Goal: Task Accomplishment & Management: Manage account settings

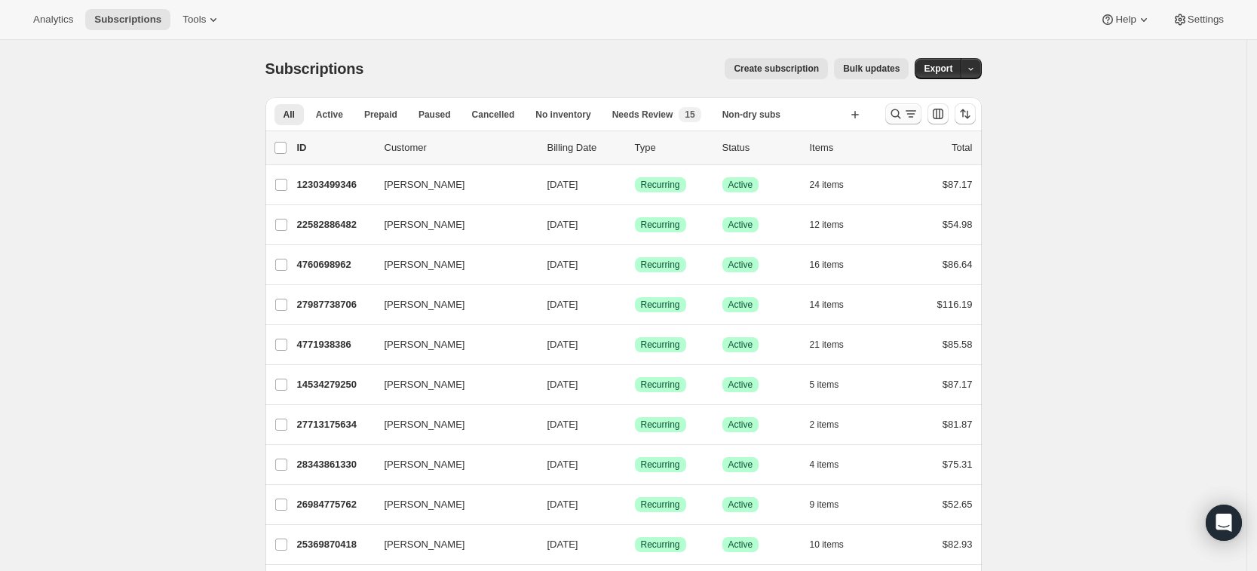
click at [903, 112] on icon "Search and filter results" at bounding box center [895, 113] width 15 height 15
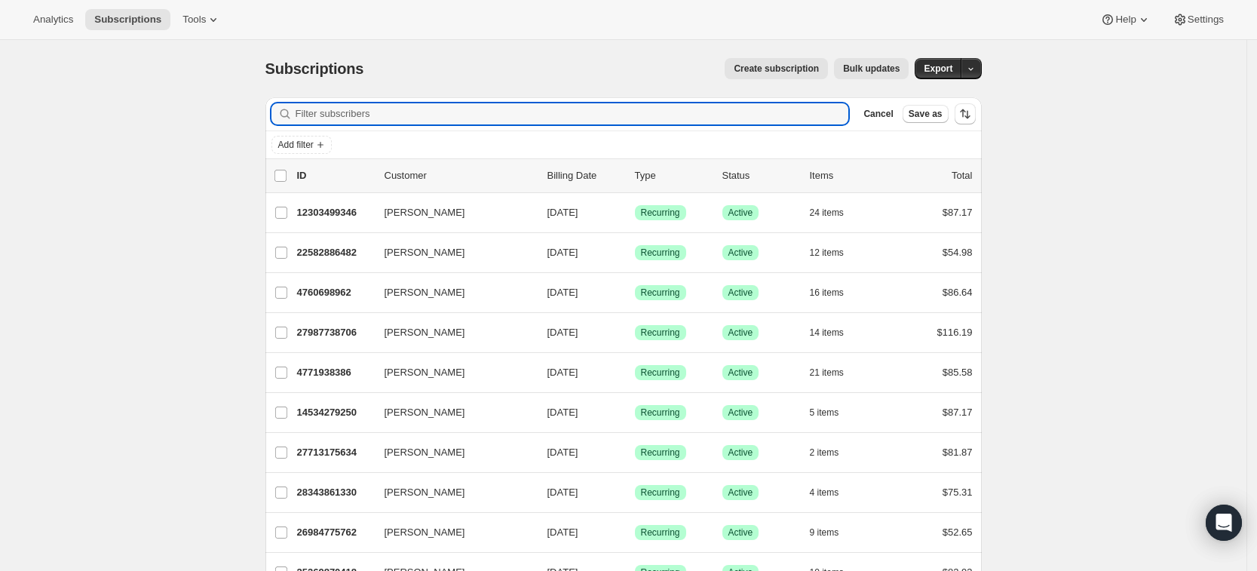
paste input "nbeccone@gmail.com"
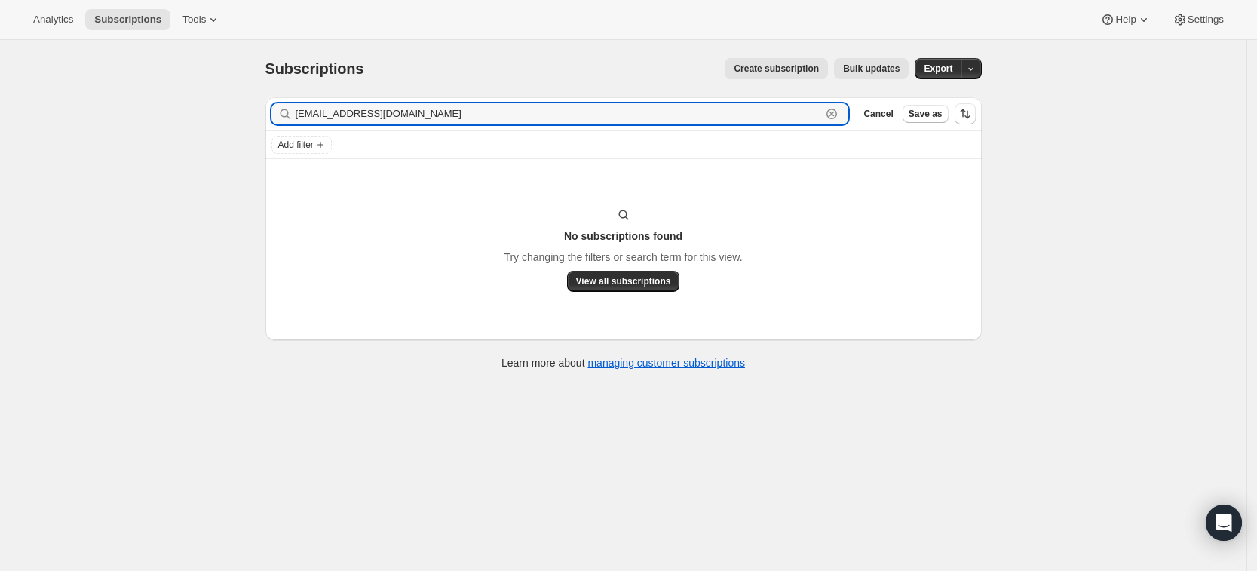
type input "nbeccone@gmail.com"
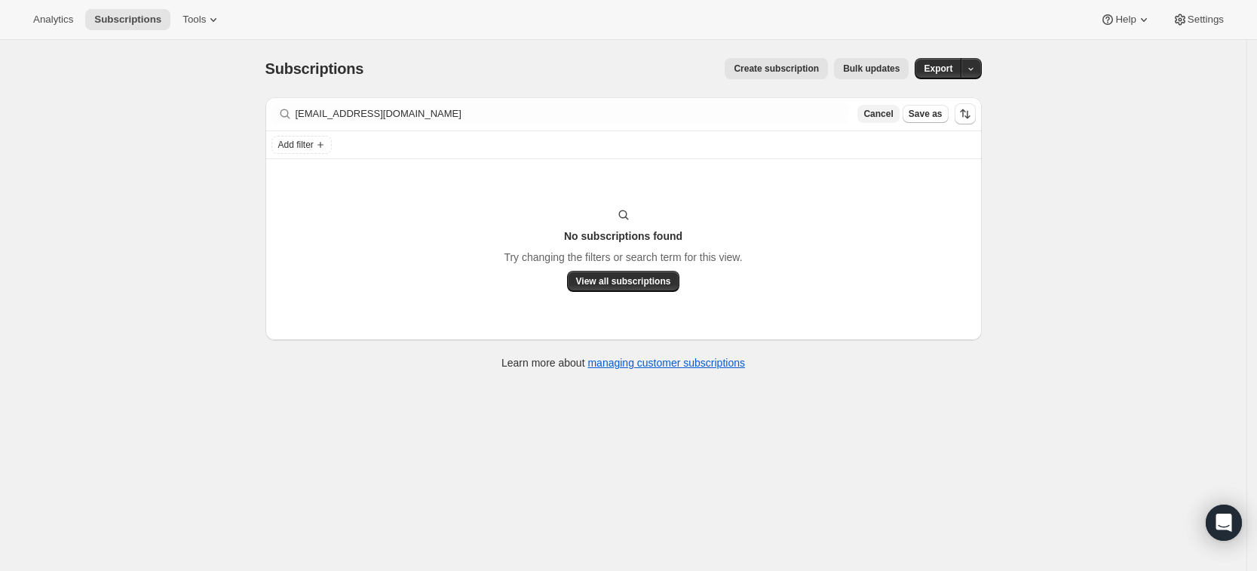
click at [886, 109] on span "Cancel" at bounding box center [877, 114] width 29 height 12
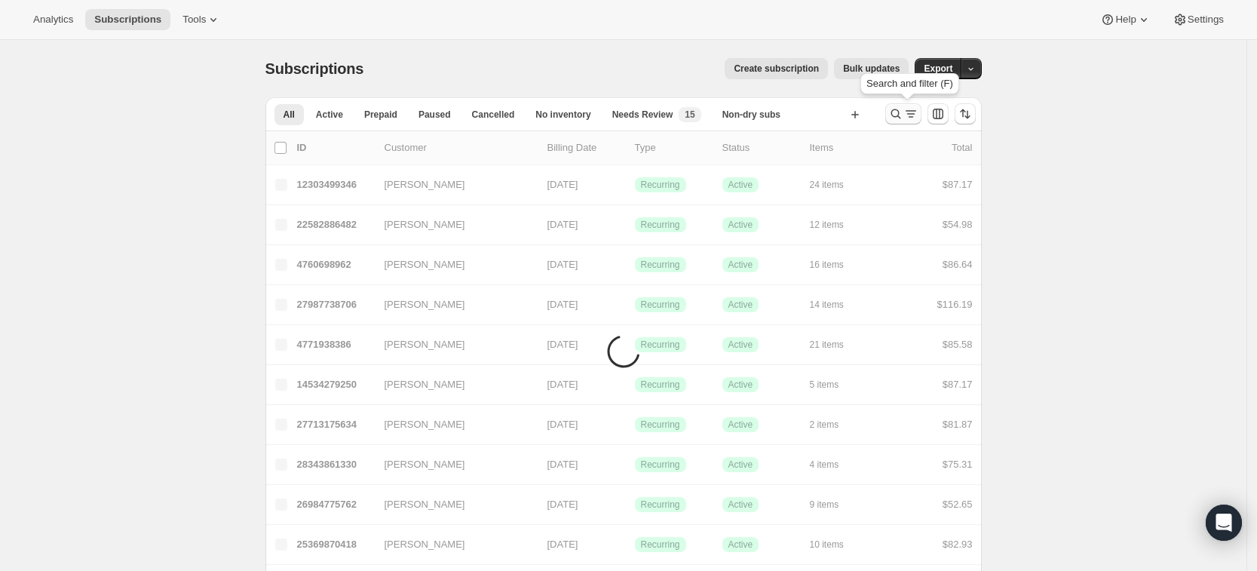
click at [889, 114] on button "Search and filter results" at bounding box center [903, 113] width 36 height 21
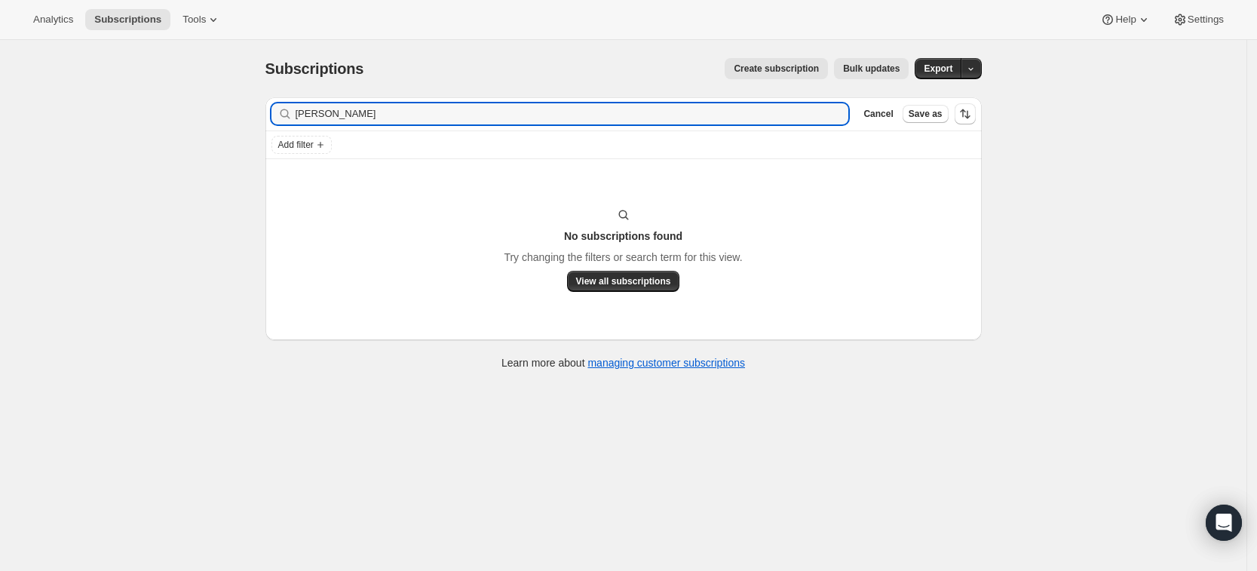
type input "Natalie Nivar"
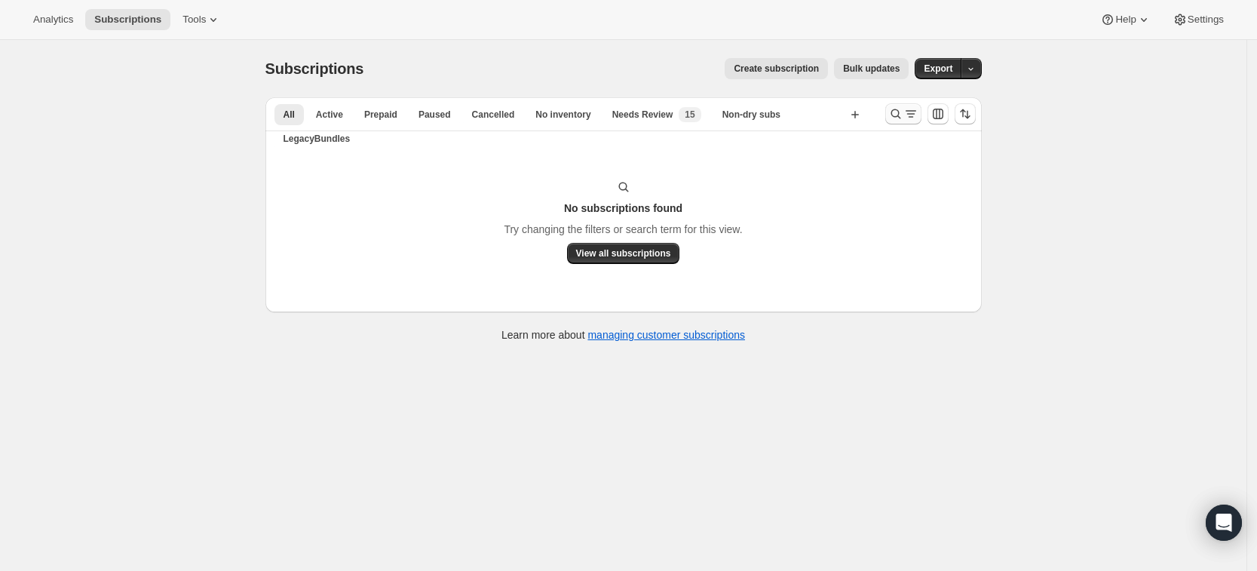
click at [895, 107] on icon "Search and filter results" at bounding box center [895, 113] width 15 height 15
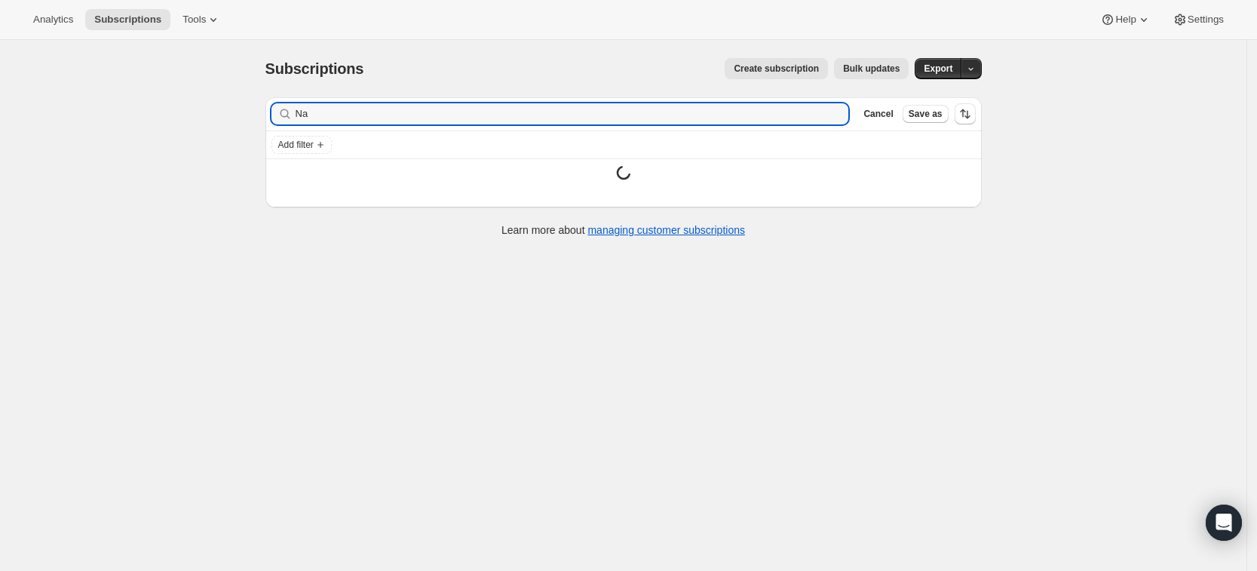
type input "N"
type input "rmarste@yahoo.com"
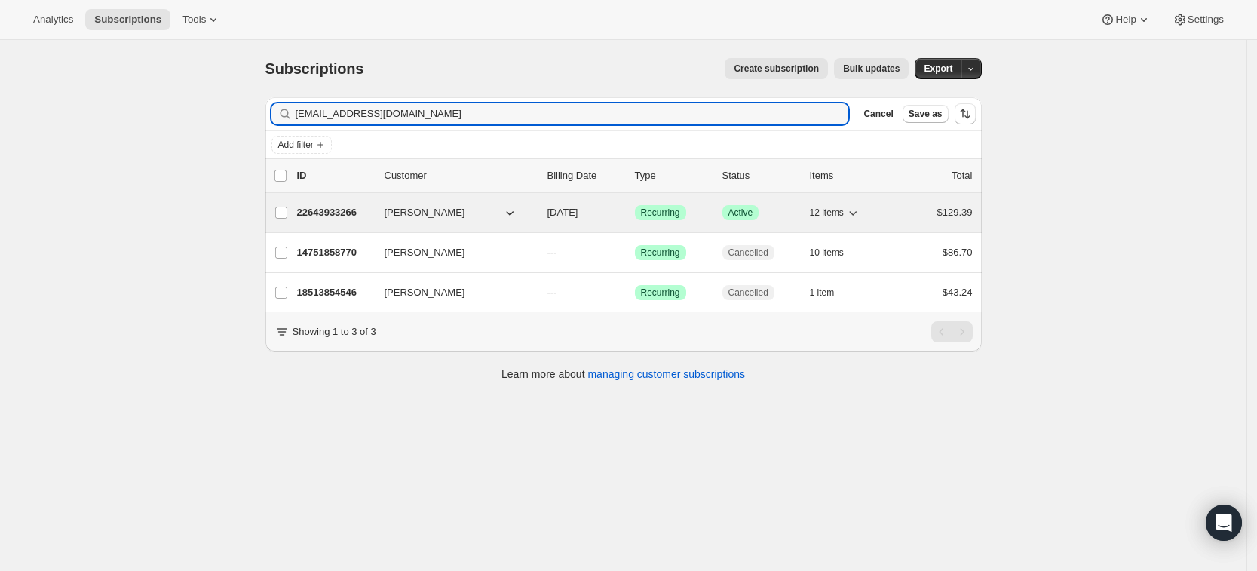
click at [355, 210] on p "22643933266" at bounding box center [334, 212] width 75 height 15
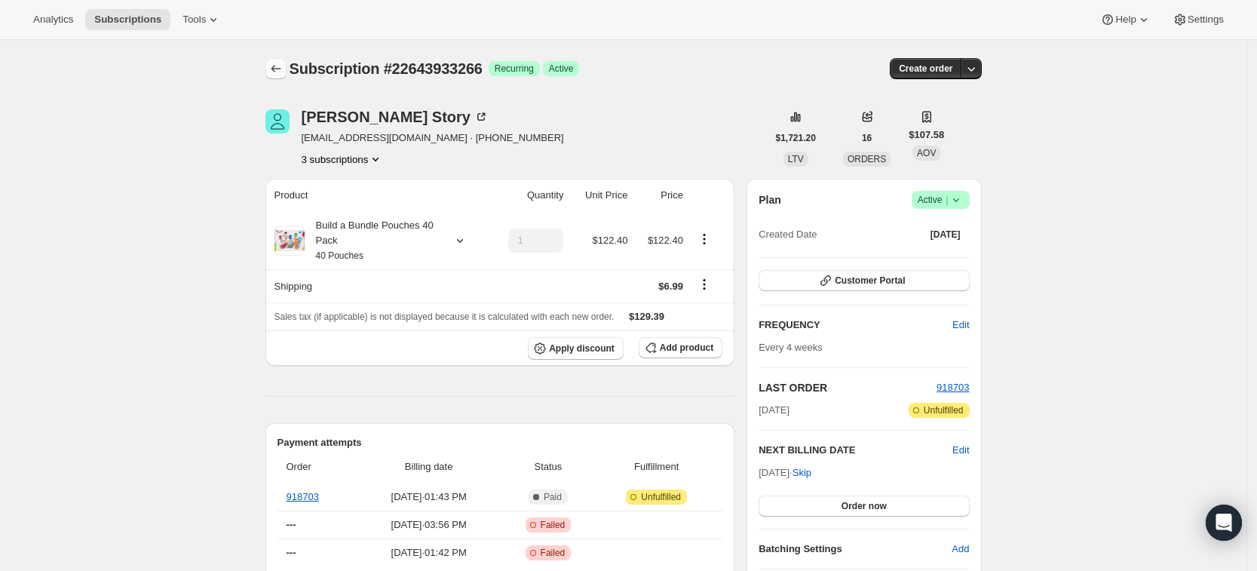
click at [283, 75] on icon "Subscriptions" at bounding box center [275, 68] width 15 height 15
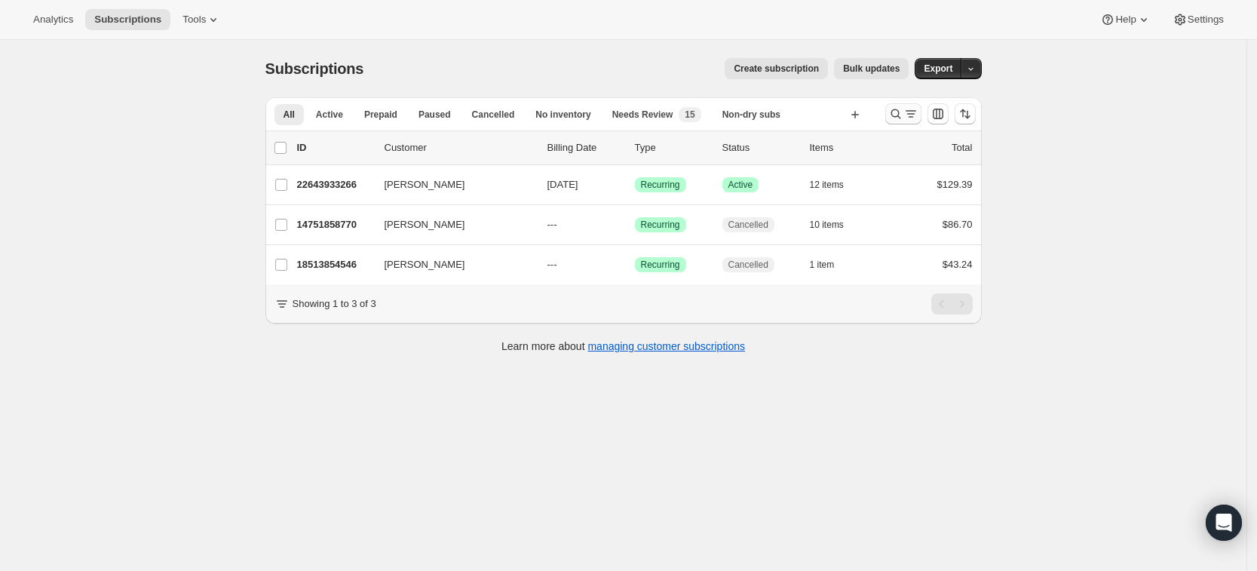
click at [891, 111] on button "Search and filter results" at bounding box center [903, 113] width 36 height 21
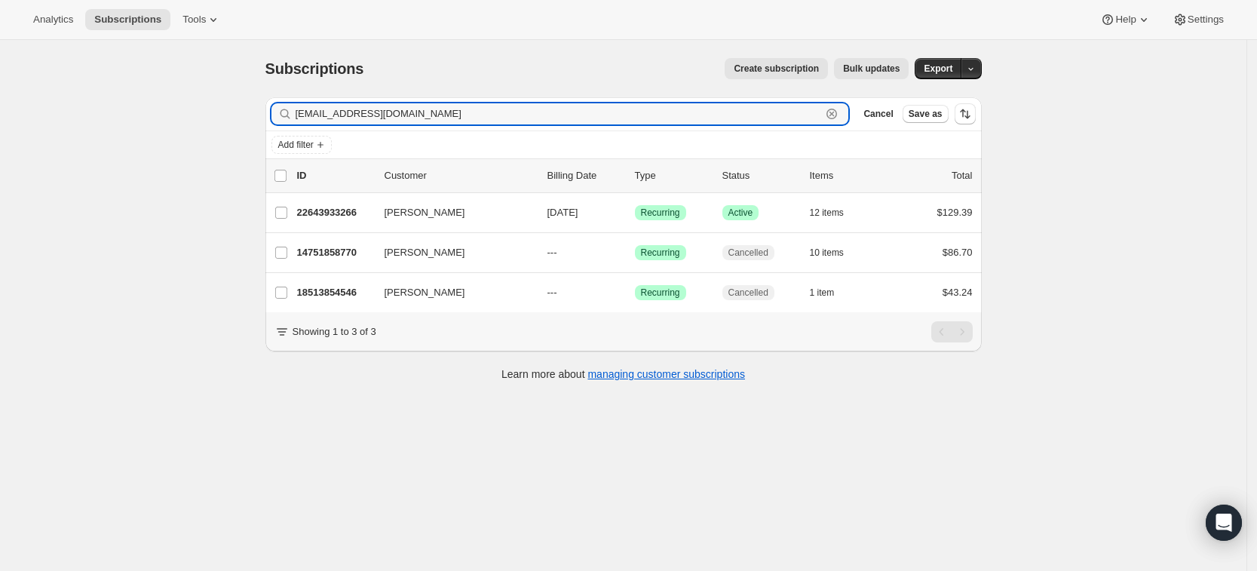
click at [839, 113] on icon "button" at bounding box center [831, 113] width 15 height 15
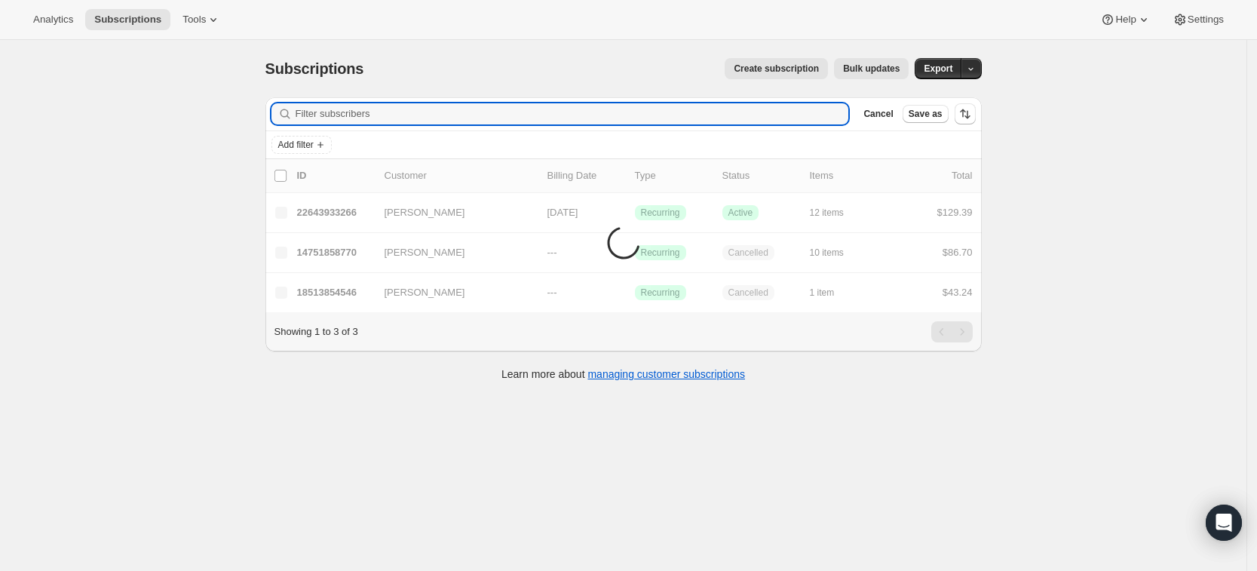
paste input "kanchisa.thanadpa@gmail.com"
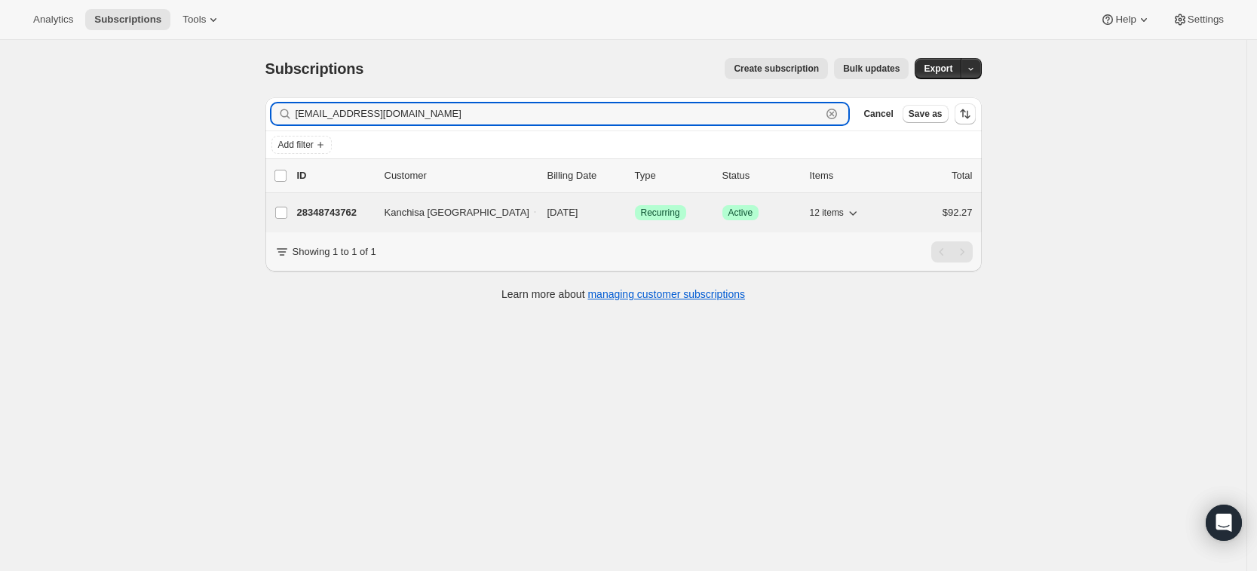
type input "kanchisa.thanadpa@gmail.com"
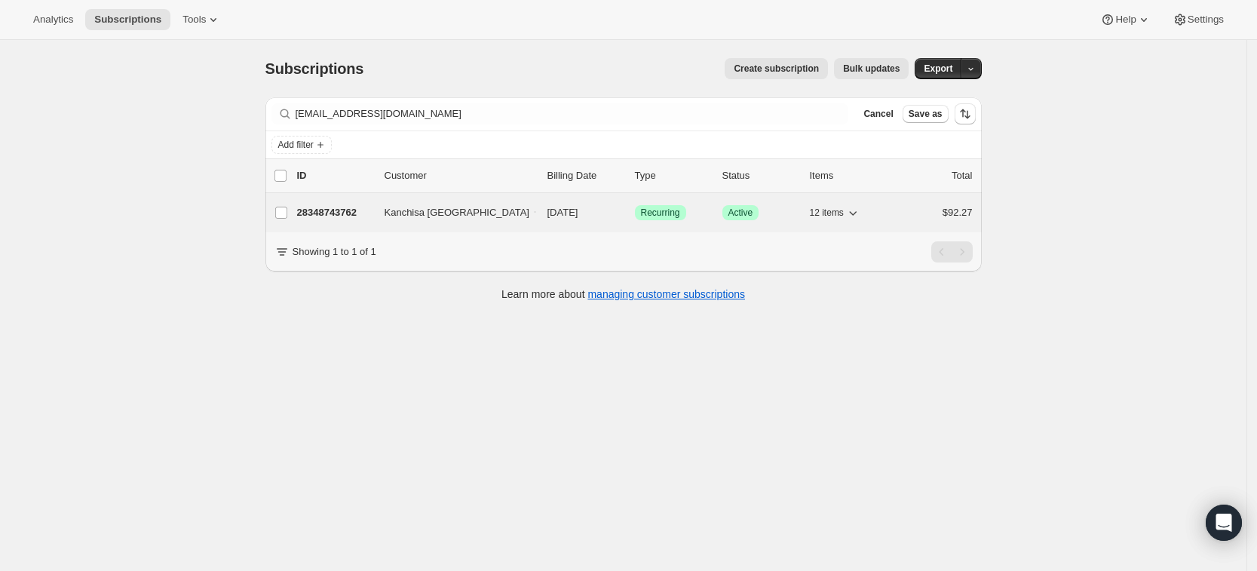
click at [351, 207] on p "28348743762" at bounding box center [334, 212] width 75 height 15
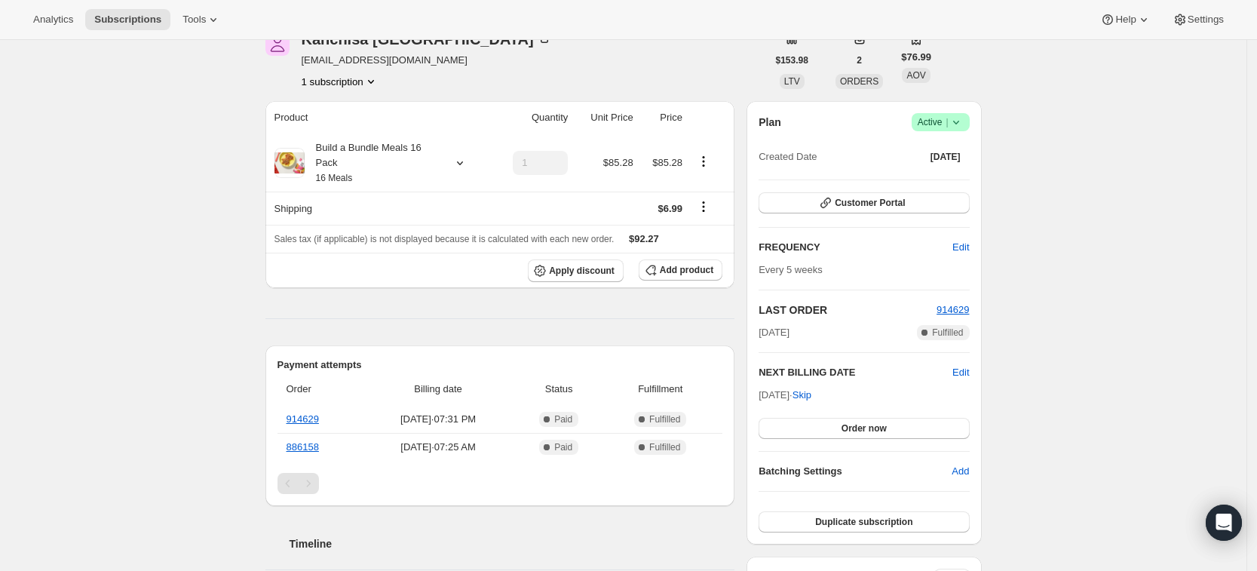
scroll to position [72, 0]
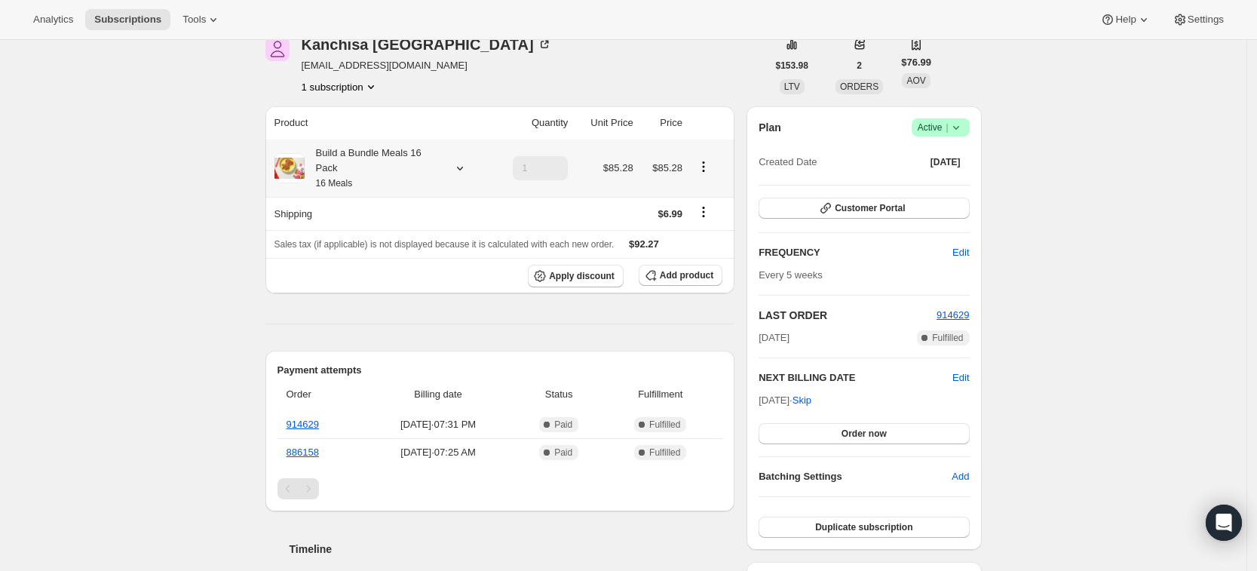
click at [450, 158] on div "Build a Bundle Meals 16 Pack 16 Meals" at bounding box center [380, 167] width 213 height 45
click at [458, 166] on icon at bounding box center [459, 168] width 15 height 15
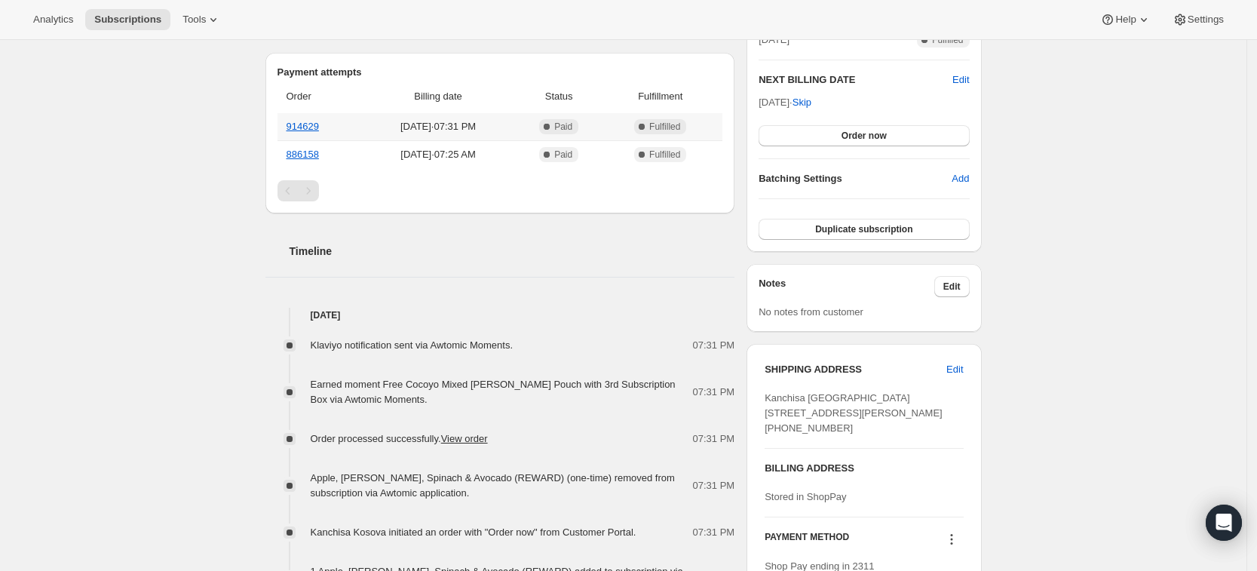
scroll to position [375, 0]
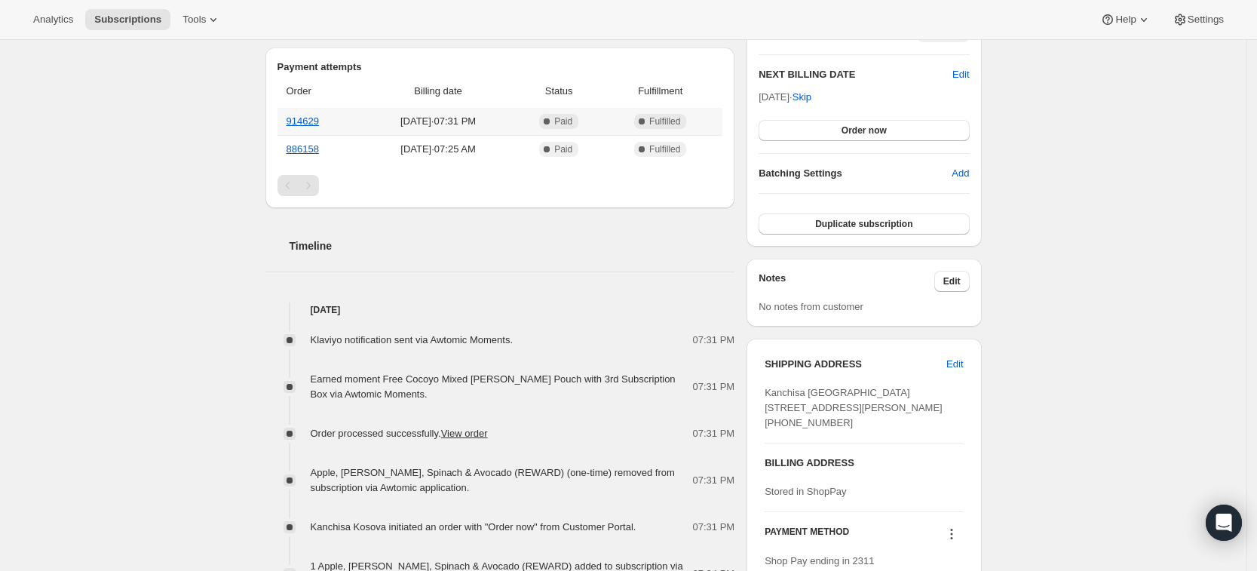
click at [312, 126] on th "914629" at bounding box center [319, 121] width 84 height 27
drag, startPoint x: 322, startPoint y: 475, endPoint x: 461, endPoint y: 470, distance: 139.5
click at [461, 470] on span "Apple, Banana, Spinach & Avocado (REWARD) (one-time) removed from subscription …" at bounding box center [493, 480] width 364 height 26
drag, startPoint x: 466, startPoint y: 470, endPoint x: 307, endPoint y: 462, distance: 159.2
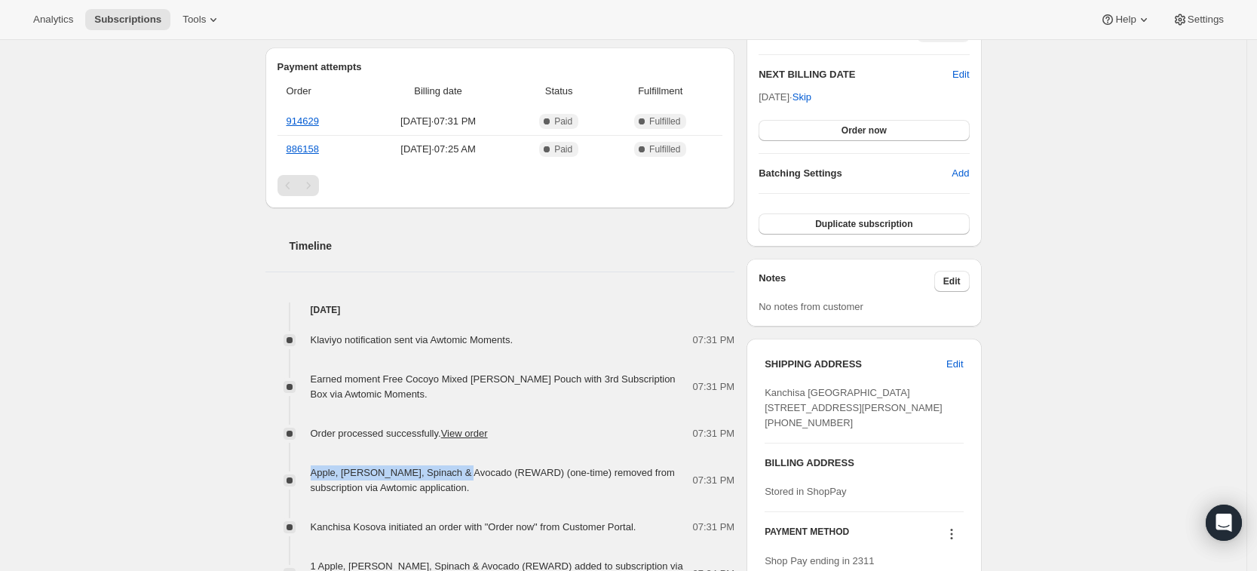
click at [307, 462] on div "Klaviyo notification sent via Awtomic Moments. 07:31 PM Earned moment Free Coco…" at bounding box center [500, 492] width 470 height 350
copy span "Apple, Banana, Spinach & Avocado"
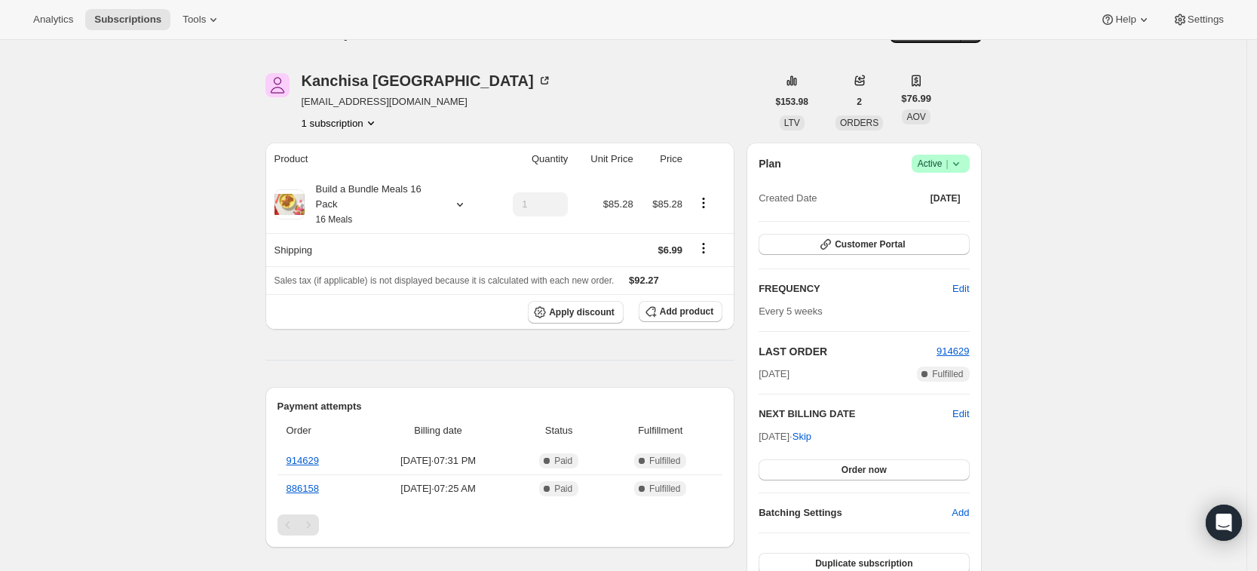
scroll to position [34, 0]
click at [700, 314] on span "Add product" at bounding box center [687, 314] width 54 height 12
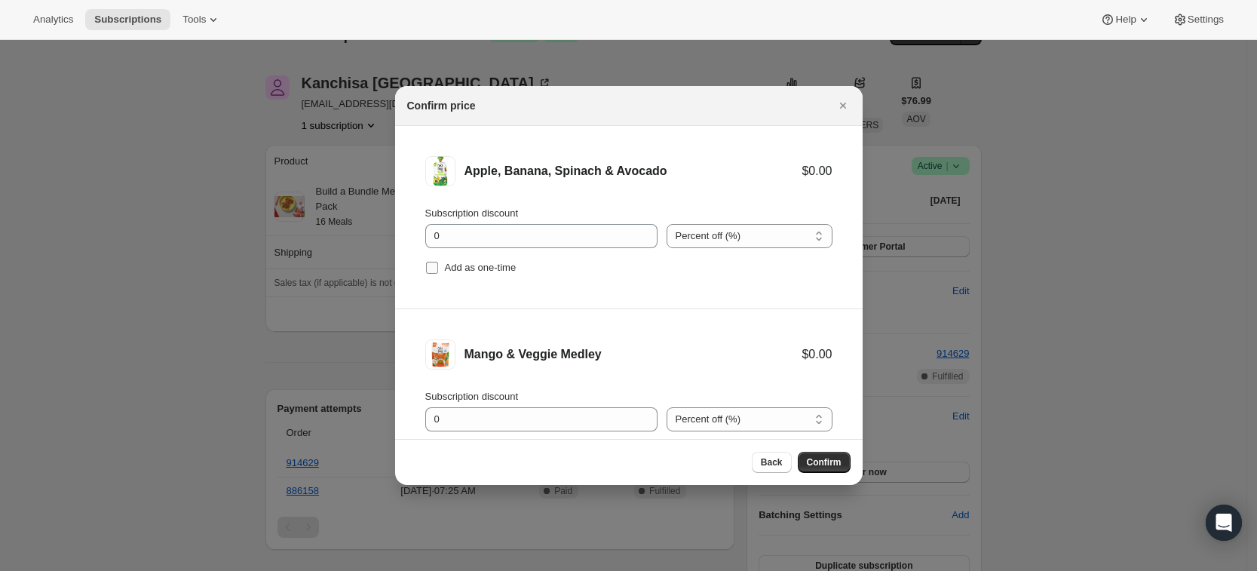
click at [494, 267] on span "Add as one-time" at bounding box center [481, 267] width 72 height 11
click at [438, 267] on input "Add as one-time" at bounding box center [432, 268] width 12 height 12
checkbox input "true"
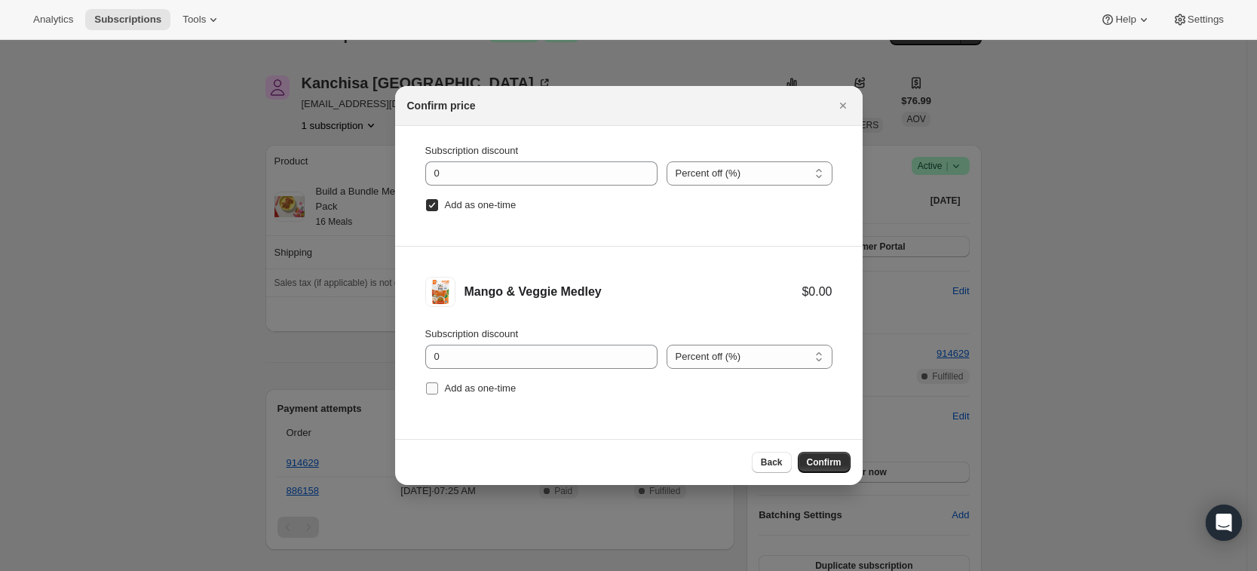
click at [468, 382] on span "Add as one-time" at bounding box center [481, 387] width 72 height 11
click at [438, 382] on input "Add as one-time" at bounding box center [432, 388] width 12 height 12
checkbox input "true"
click at [825, 464] on span "Confirm" at bounding box center [824, 462] width 35 height 12
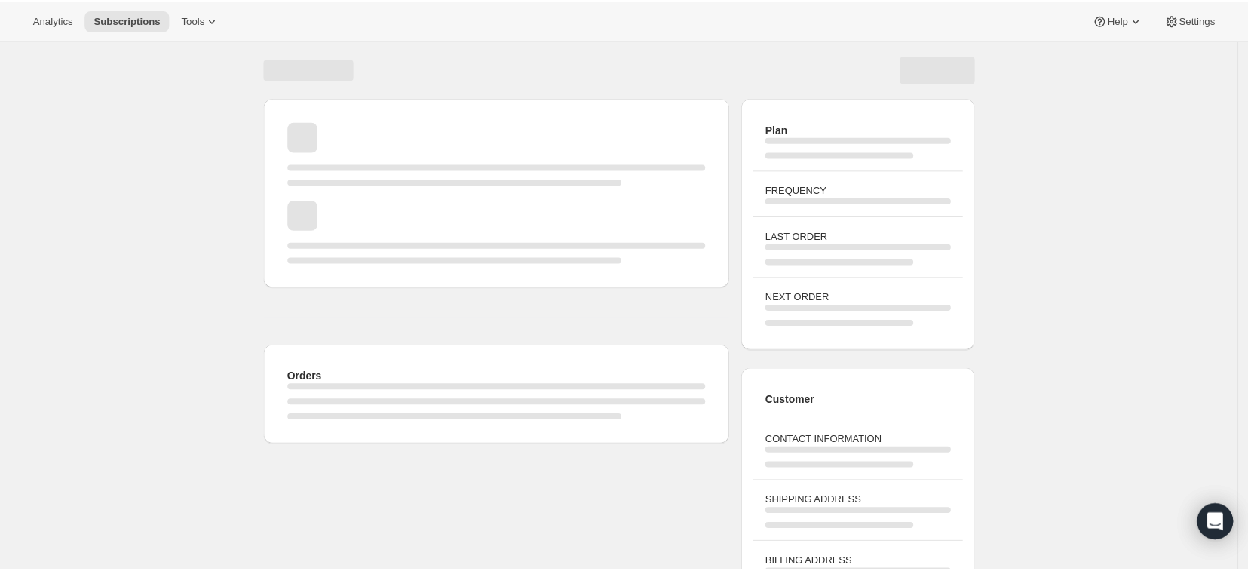
scroll to position [34, 0]
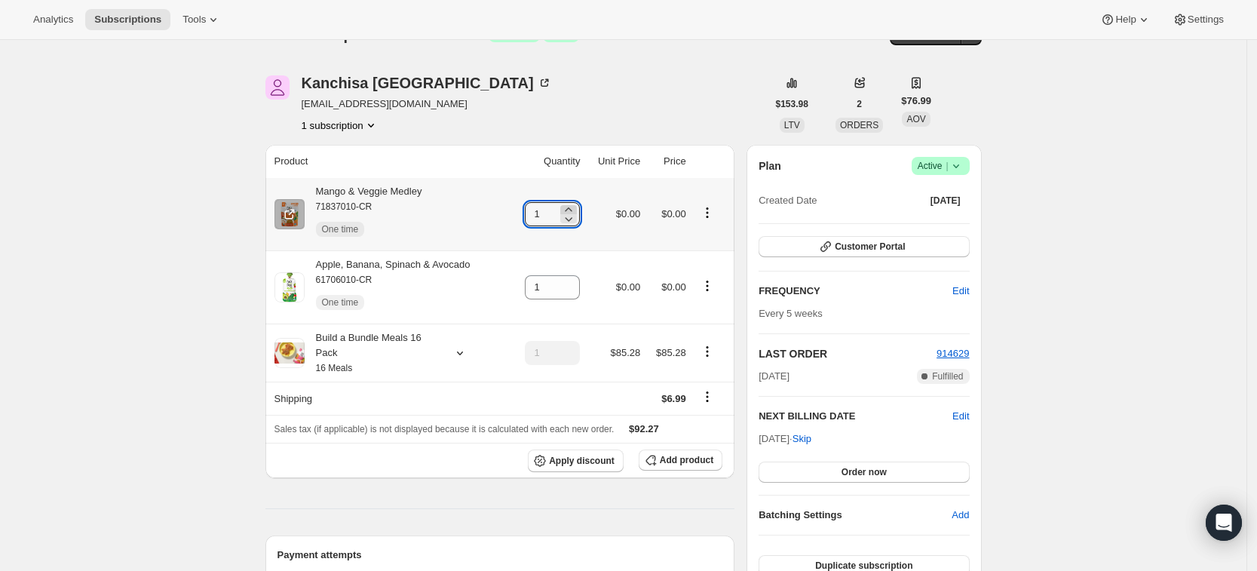
click at [576, 208] on icon at bounding box center [568, 209] width 15 height 15
type input "3"
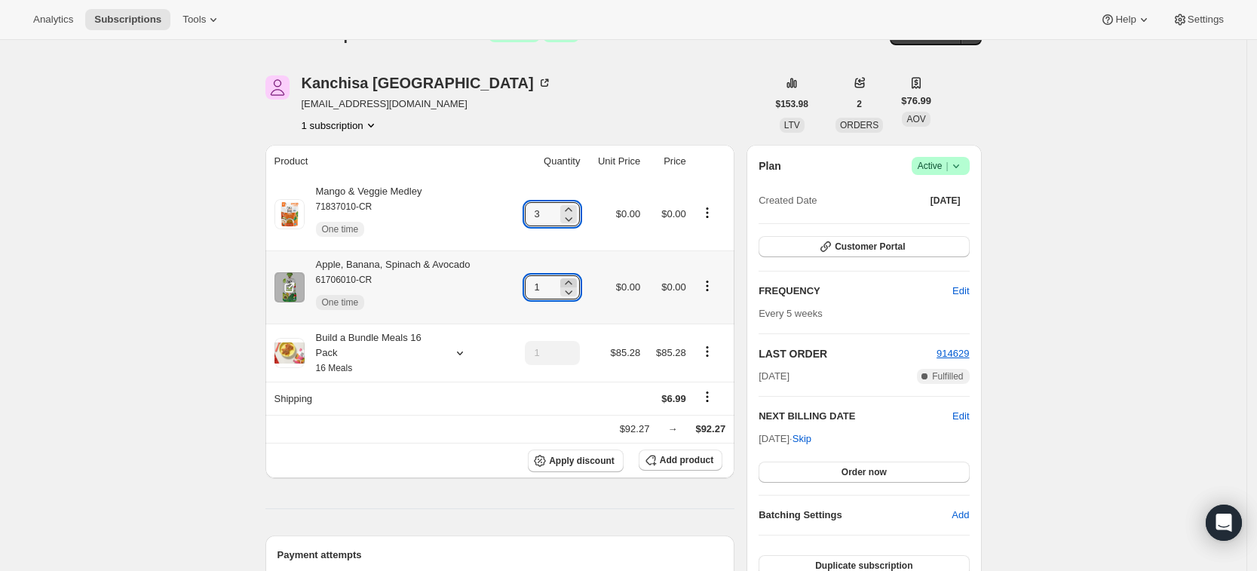
click at [576, 280] on icon at bounding box center [568, 282] width 15 height 15
type input "3"
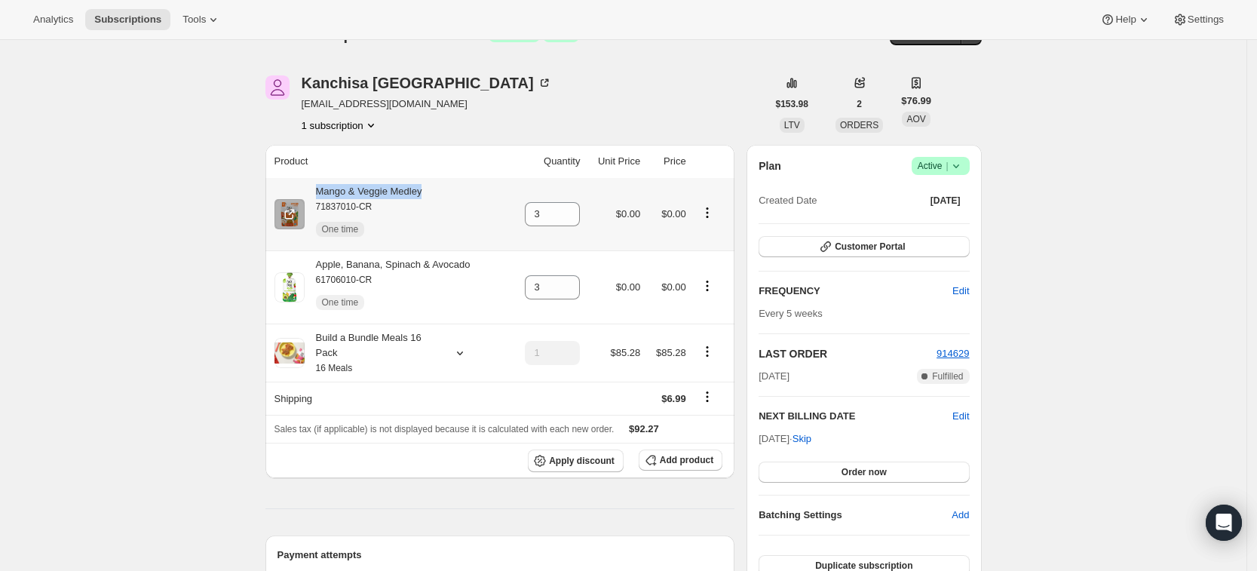
drag, startPoint x: 432, startPoint y: 188, endPoint x: 321, endPoint y: 191, distance: 110.8
click at [321, 191] on div "Mango & Veggie Medley 71837010-CR One time" at bounding box center [389, 214] width 231 height 60
copy div "Mango & Veggie Medley"
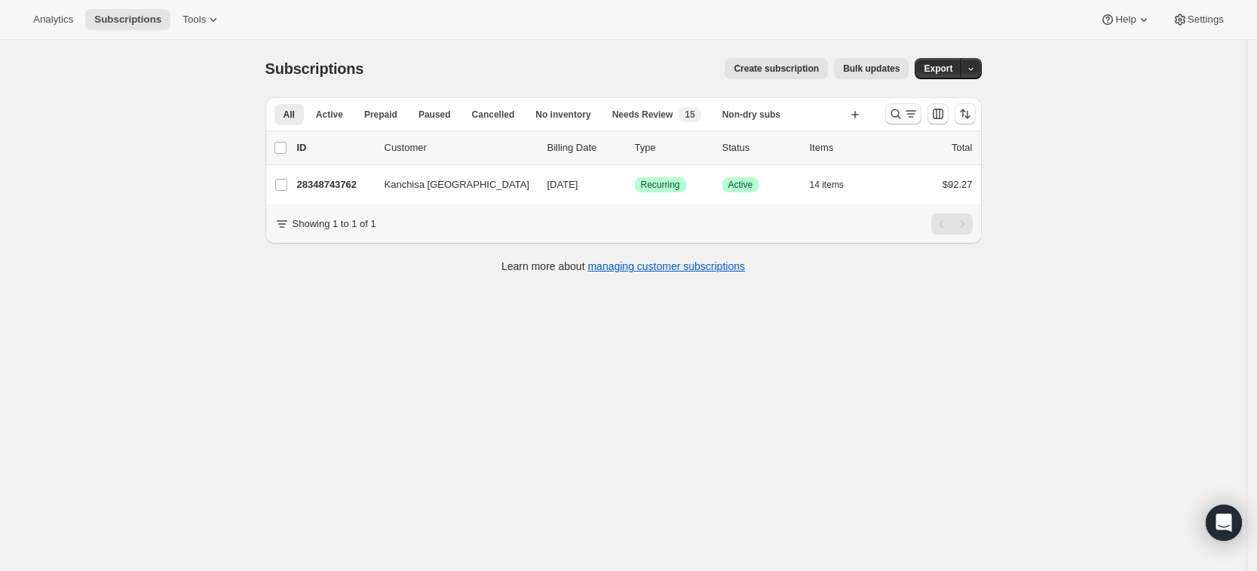
click at [898, 109] on icon "Search and filter results" at bounding box center [895, 113] width 15 height 15
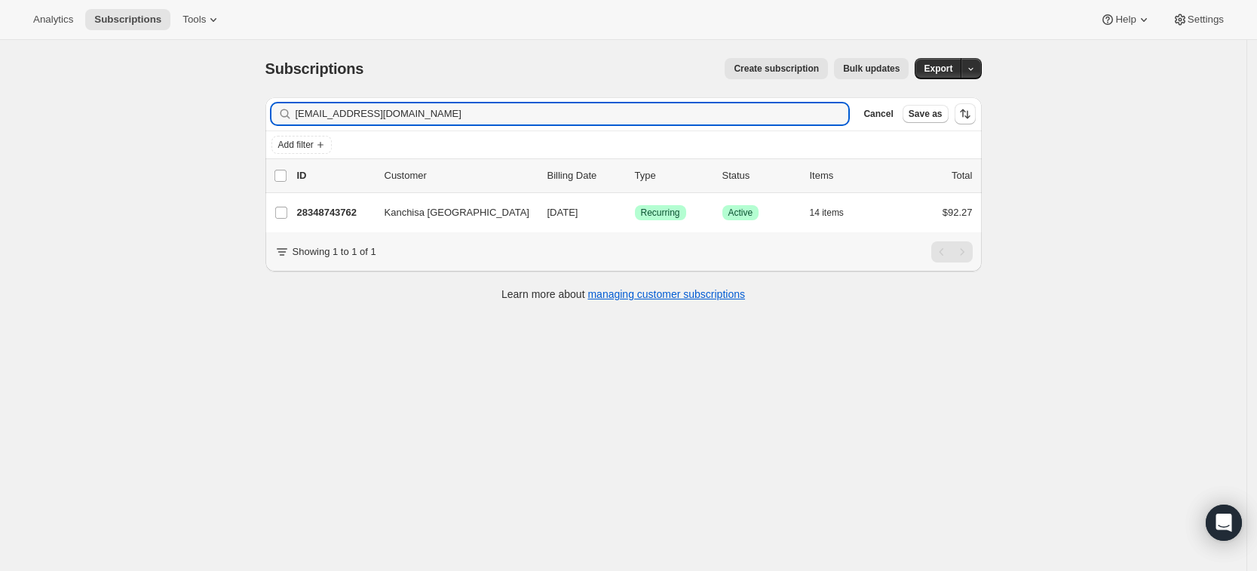
drag, startPoint x: 608, startPoint y: 120, endPoint x: 305, endPoint y: 125, distance: 303.1
click at [305, 125] on div "Filter subscribers kanchisa.thanadpa@gmail.com Clear Cancel Save as" at bounding box center [623, 113] width 716 height 33
type input "k"
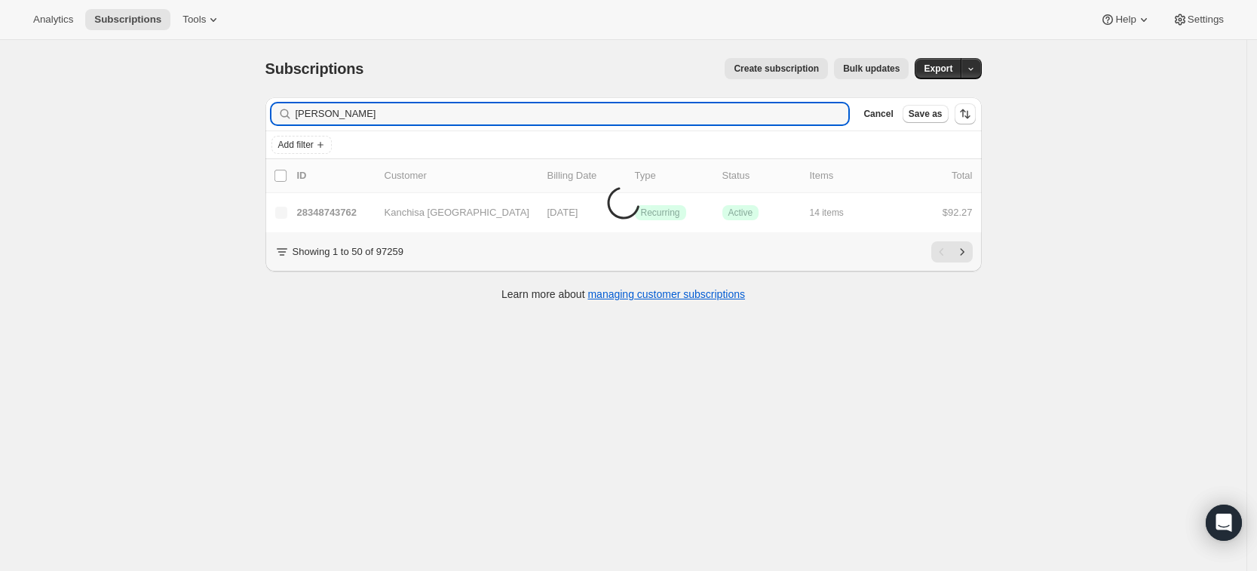
type input "[PERSON_NAME]"
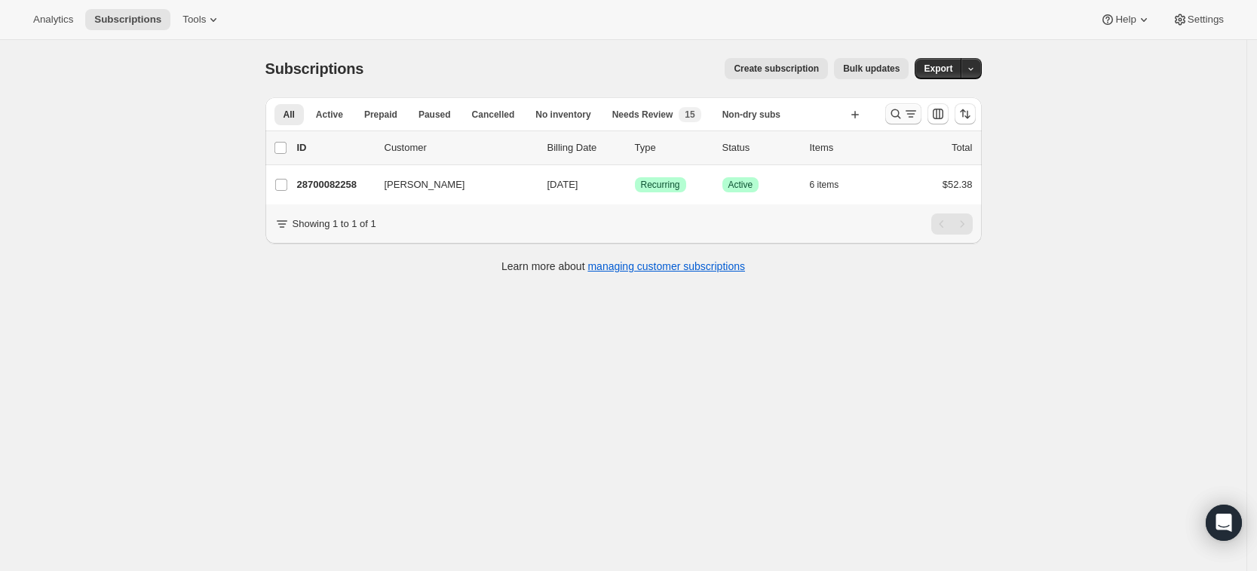
click at [893, 112] on icon "Search and filter results" at bounding box center [895, 113] width 15 height 15
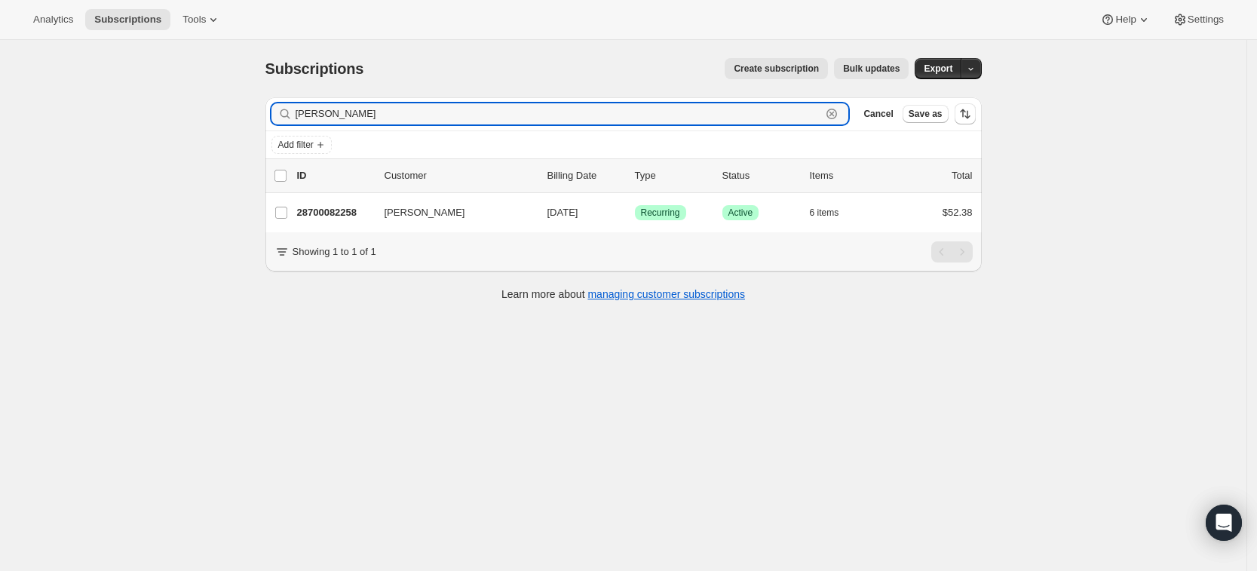
click at [839, 118] on icon "button" at bounding box center [831, 113] width 15 height 15
paste input "[EMAIL_ADDRESS][DOMAIN_NAME]"
type input "[EMAIL_ADDRESS][DOMAIN_NAME]"
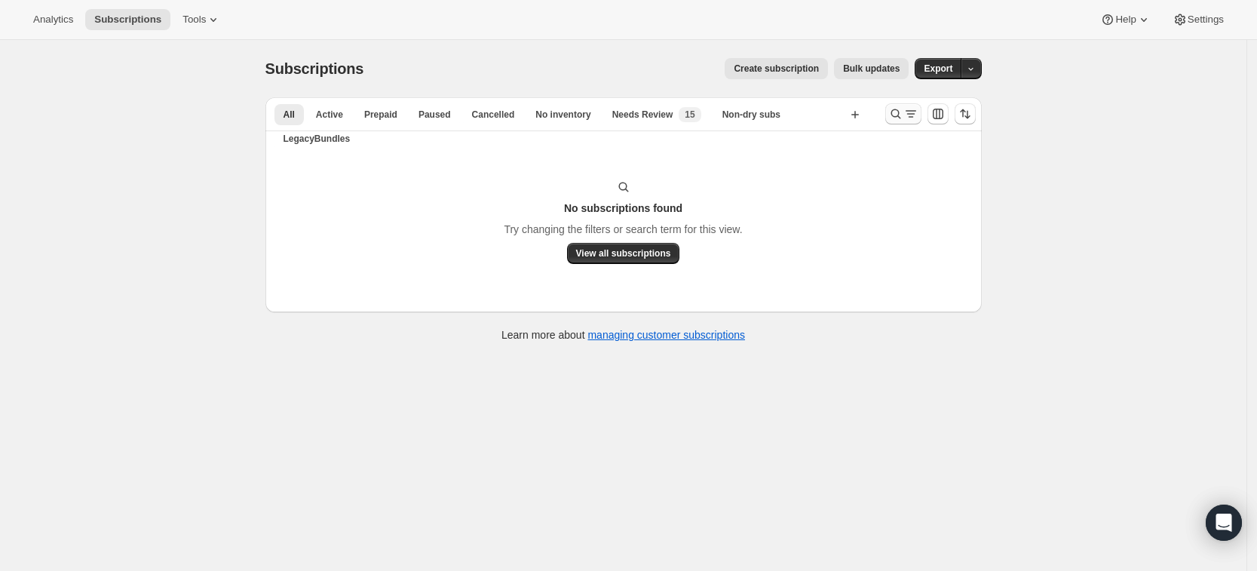
click at [900, 112] on icon "Search and filter results" at bounding box center [895, 113] width 15 height 15
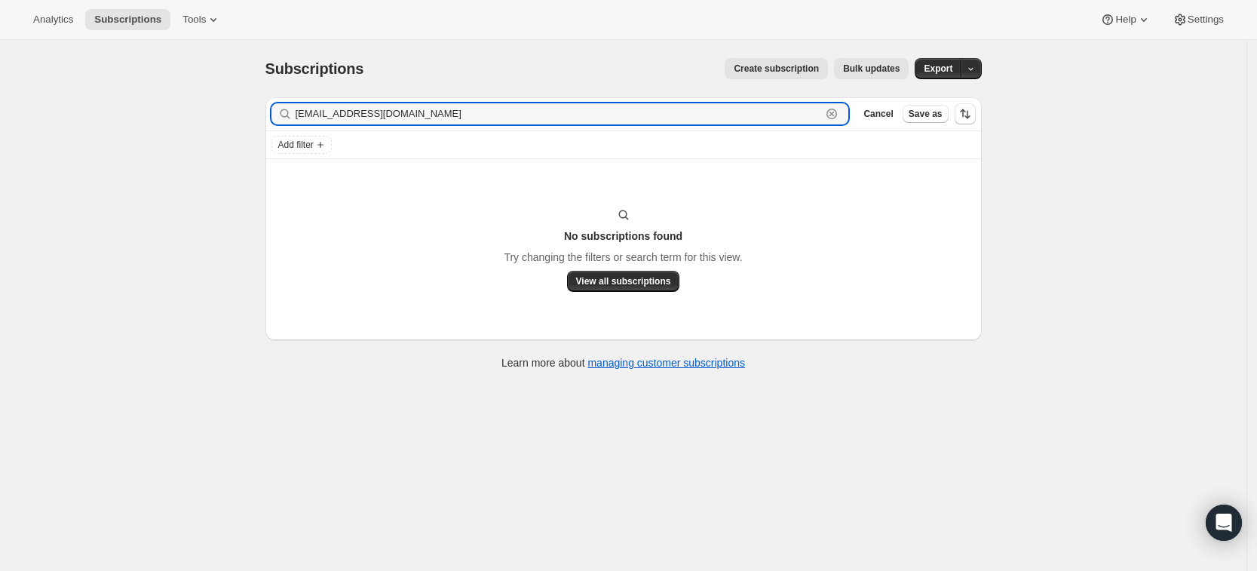
click at [839, 115] on icon "button" at bounding box center [831, 113] width 15 height 15
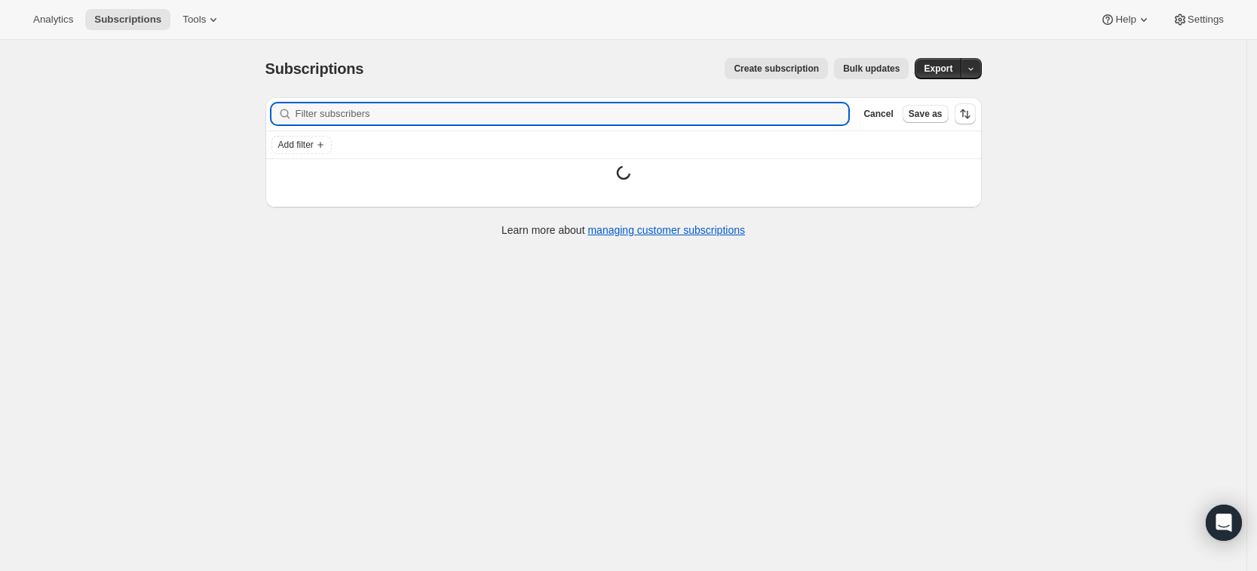
paste input "[EMAIL_ADDRESS][DOMAIN_NAME]"
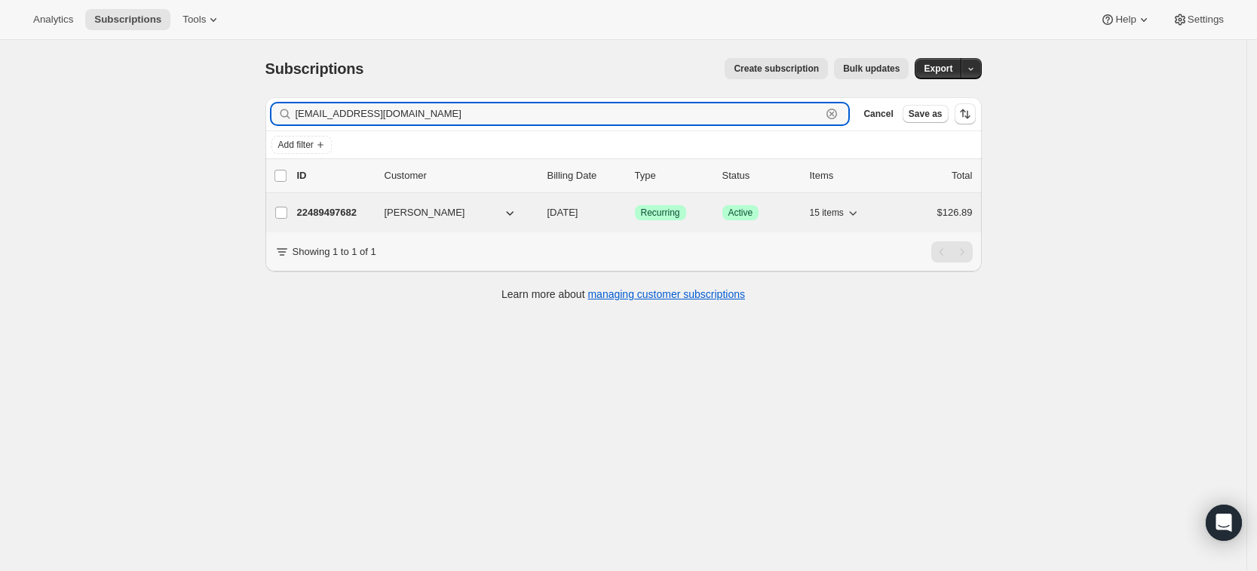
type input "[EMAIL_ADDRESS][DOMAIN_NAME]"
click at [338, 209] on p "22489497682" at bounding box center [334, 212] width 75 height 15
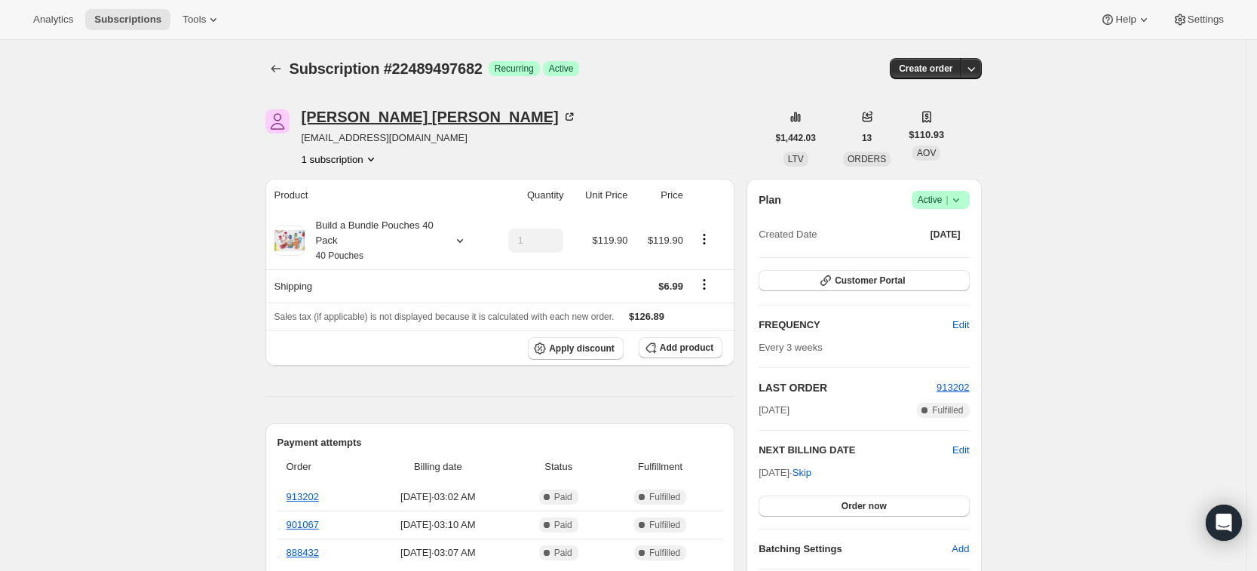
click at [376, 115] on div "Kacie Channell Tidwell" at bounding box center [439, 116] width 275 height 15
click at [825, 286] on icon "button" at bounding box center [825, 280] width 15 height 15
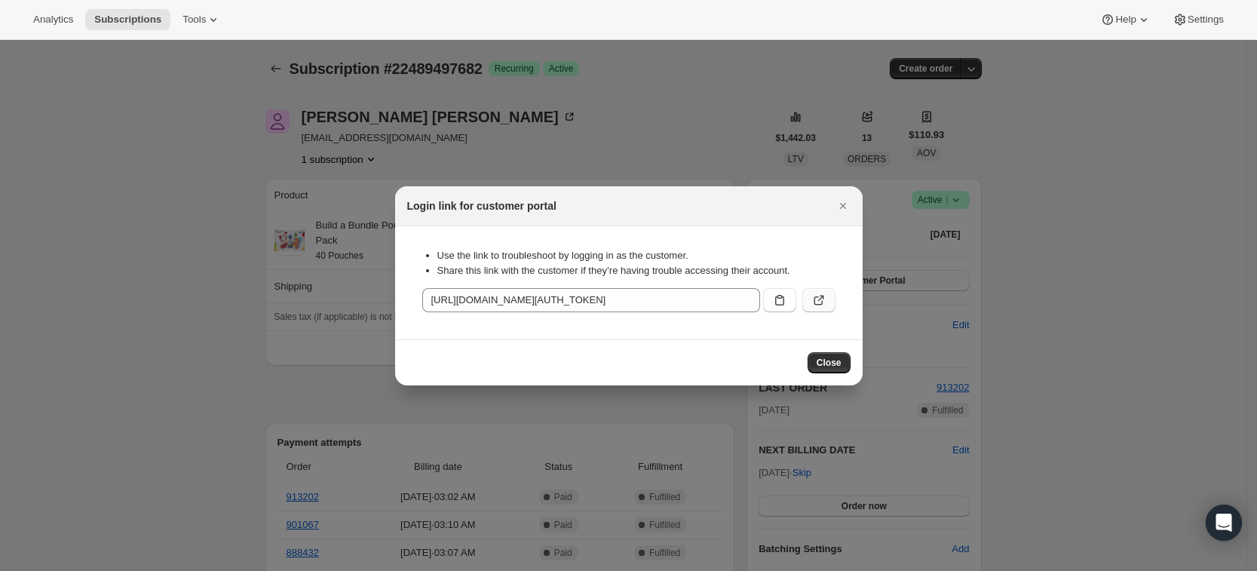
click at [822, 302] on icon ":r32:" at bounding box center [818, 299] width 15 height 15
click at [840, 206] on icon "Close" at bounding box center [842, 205] width 15 height 15
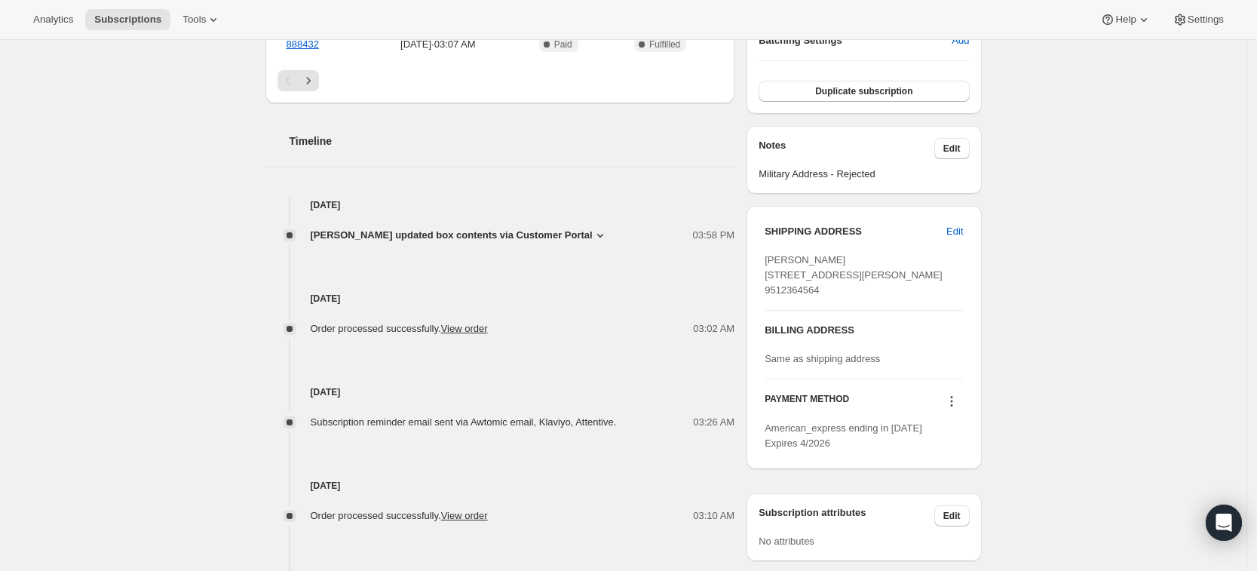
scroll to position [509, 0]
click at [378, 231] on span "[PERSON_NAME] updated box contents via Customer Portal" at bounding box center [452, 234] width 282 height 15
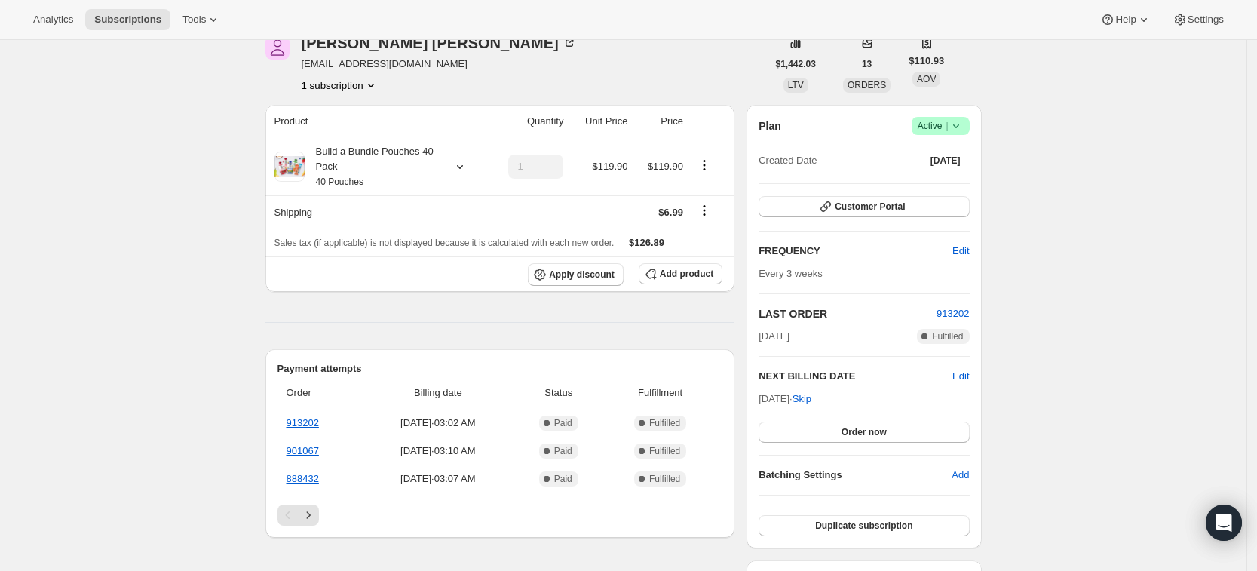
scroll to position [0, 0]
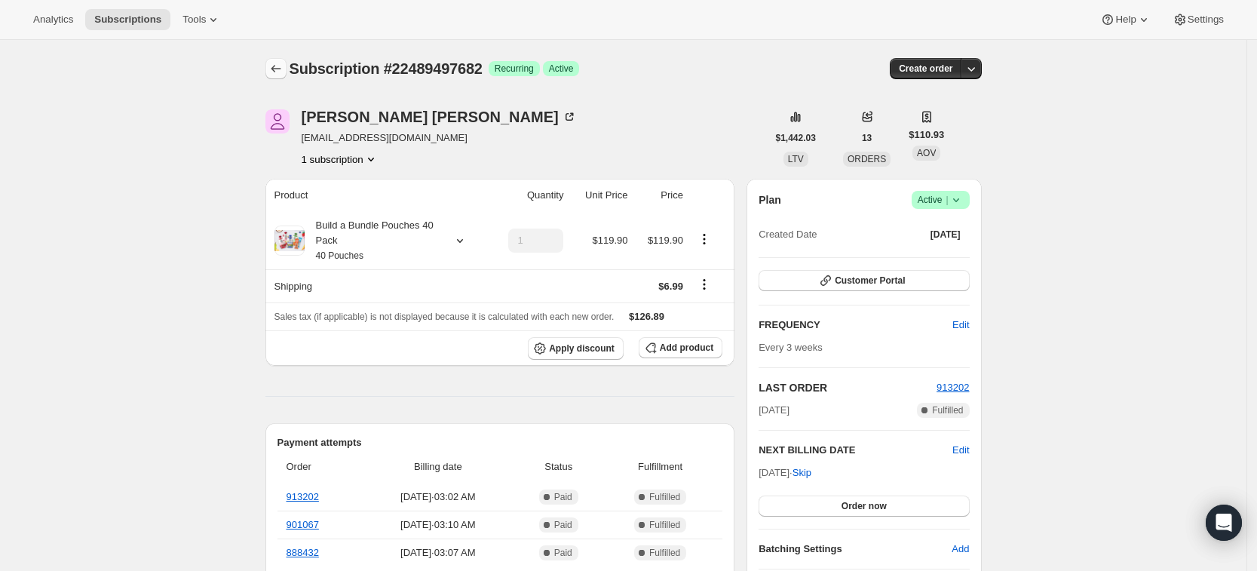
click at [276, 63] on icon "Subscriptions" at bounding box center [275, 68] width 15 height 15
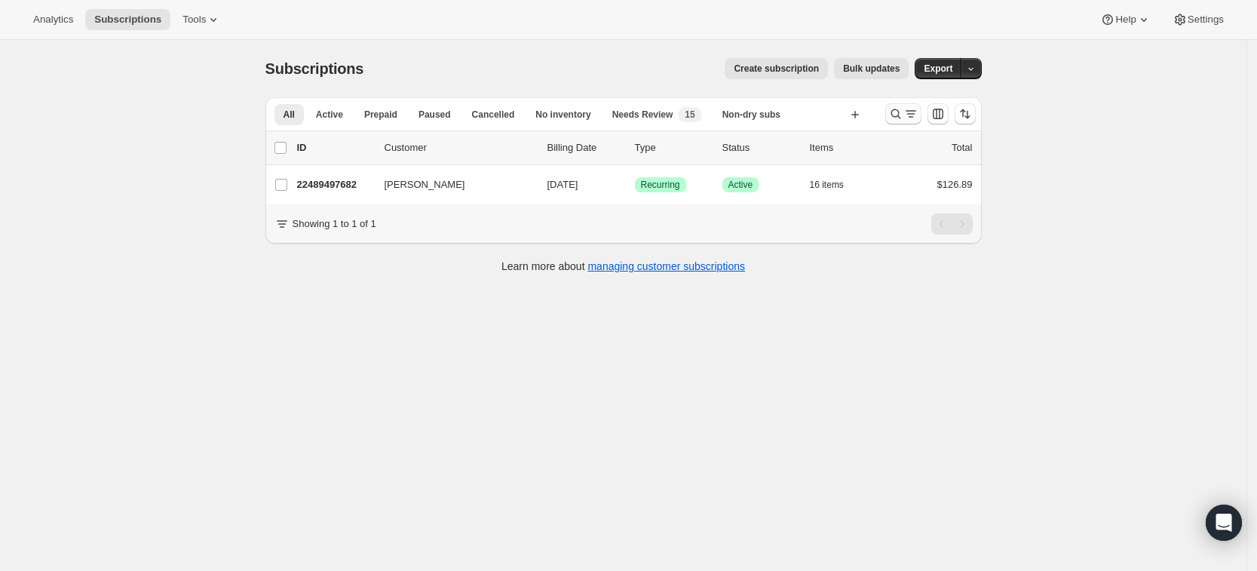
click at [898, 116] on icon "Search and filter results" at bounding box center [895, 114] width 10 height 10
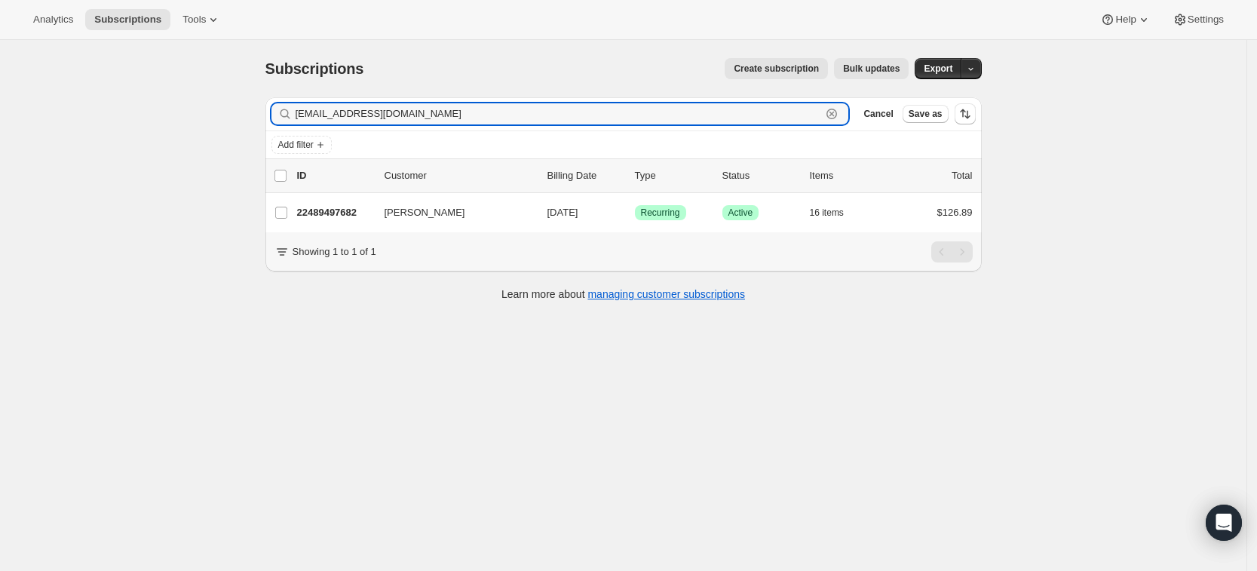
click at [839, 112] on icon "button" at bounding box center [831, 113] width 15 height 15
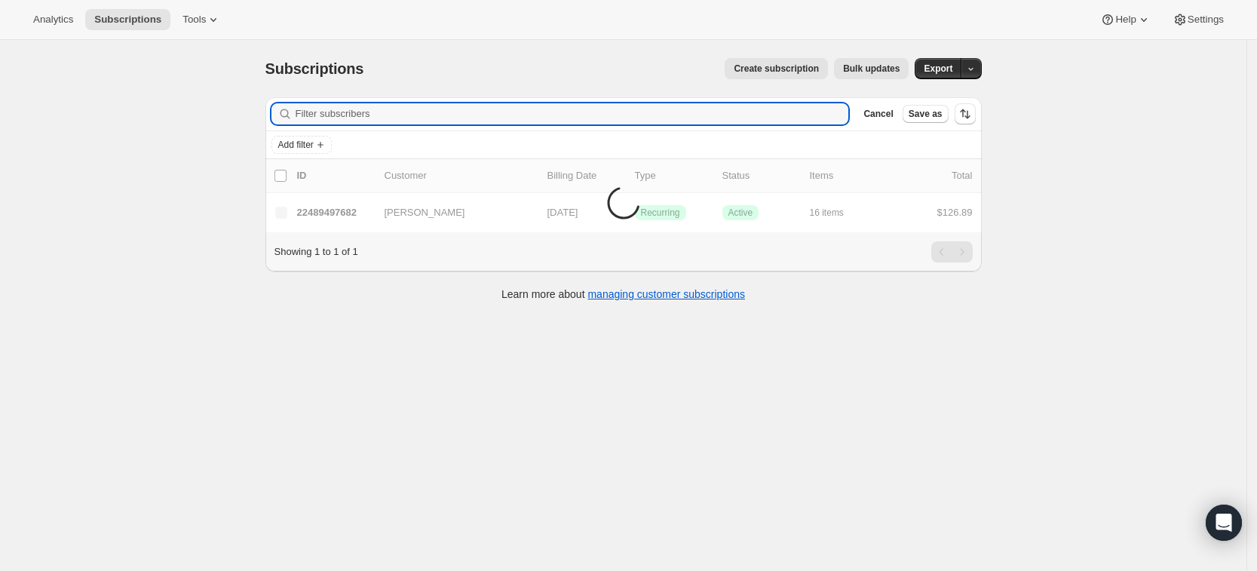
paste input "[EMAIL_ADDRESS][DOMAIN_NAME]"
type input "[EMAIL_ADDRESS][DOMAIN_NAME]"
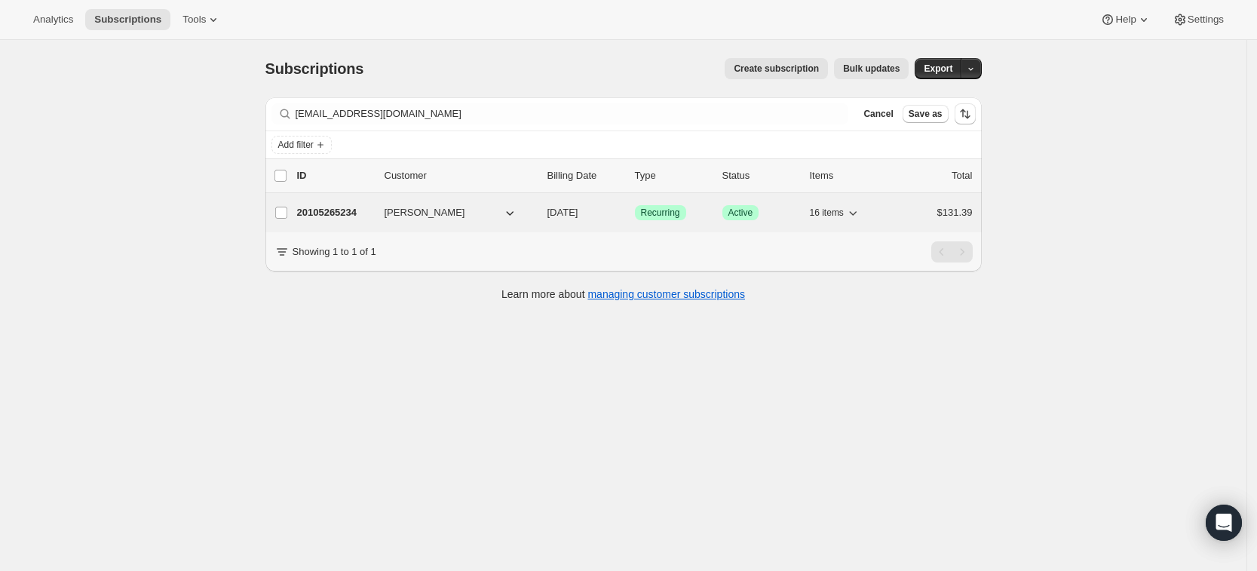
click at [332, 217] on p "20105265234" at bounding box center [334, 212] width 75 height 15
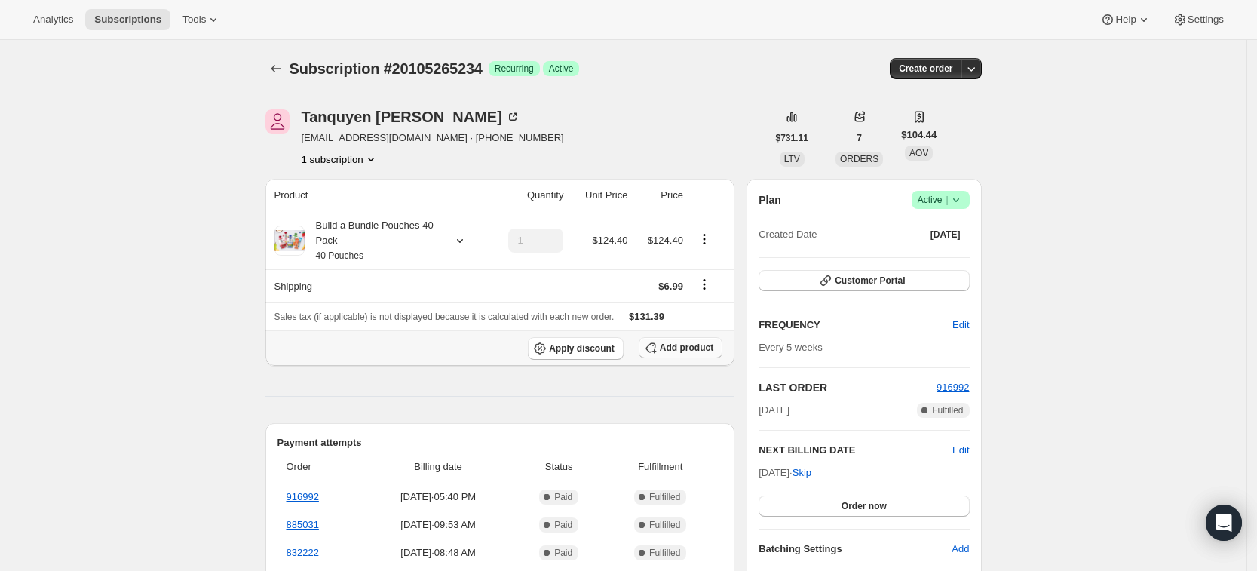
click at [674, 349] on span "Add product" at bounding box center [687, 347] width 54 height 12
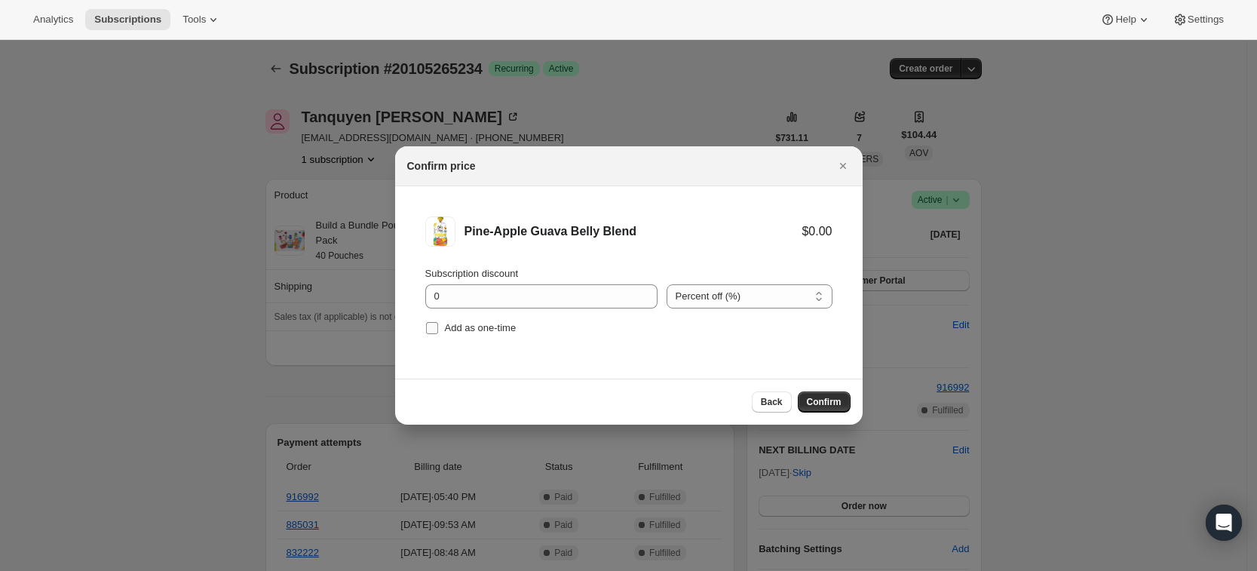
click at [464, 336] on label "Add as one-time" at bounding box center [470, 327] width 91 height 21
click at [438, 334] on input "Add as one-time" at bounding box center [432, 328] width 12 height 12
checkbox input "true"
click at [816, 403] on span "Confirm" at bounding box center [824, 402] width 35 height 12
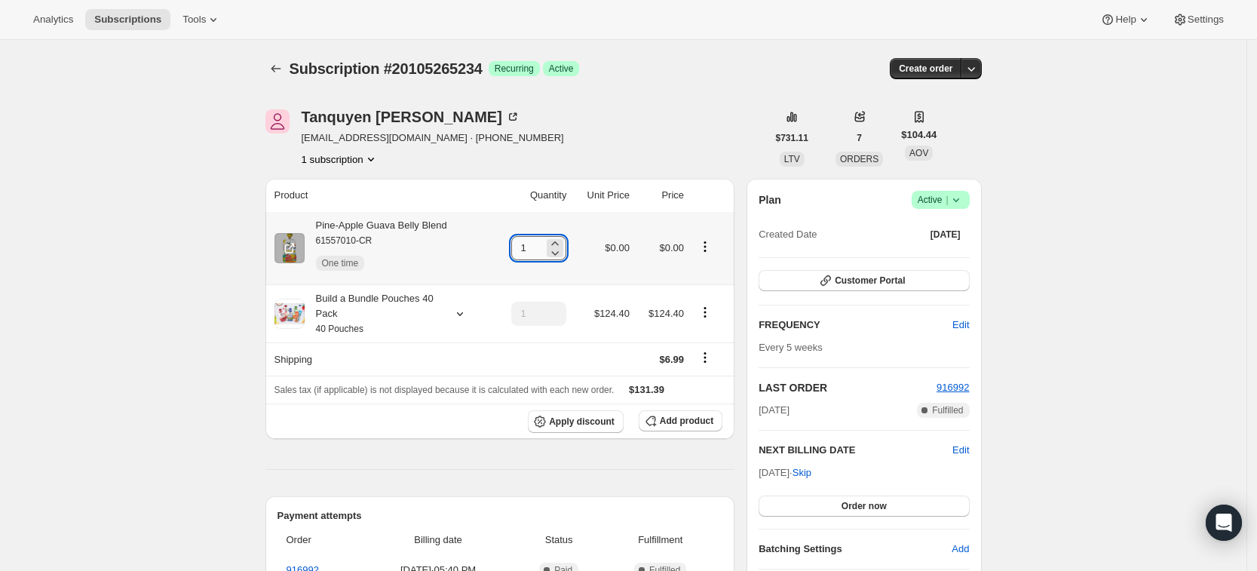
click at [537, 243] on input "1" at bounding box center [527, 248] width 32 height 24
type input "10"
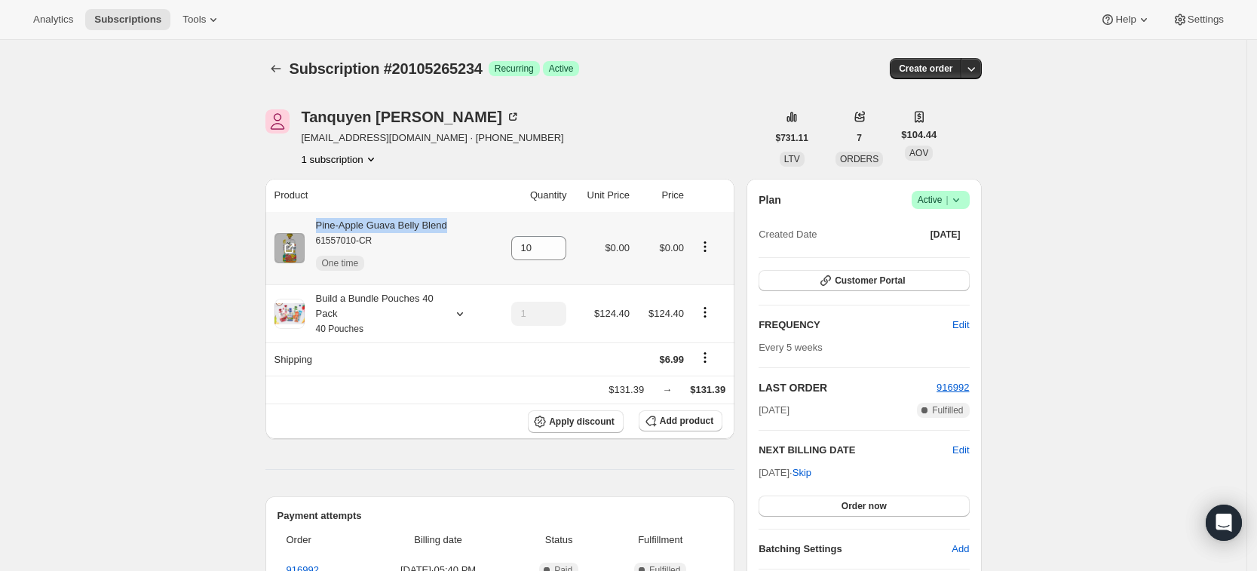
drag, startPoint x: 321, startPoint y: 222, endPoint x: 458, endPoint y: 223, distance: 137.2
click at [458, 223] on div "Pine-Apple Guava Belly Blend 61557010-CR One time" at bounding box center [381, 248] width 214 height 60
copy div "Pine-Apple Guava Belly Blend"
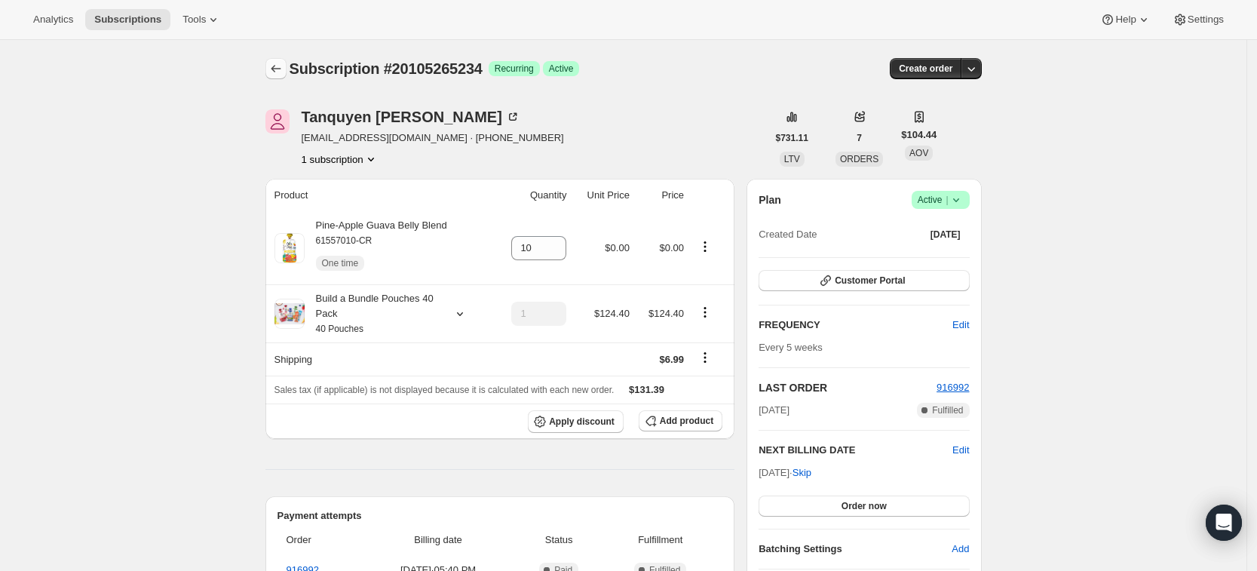
click at [274, 70] on icon "Subscriptions" at bounding box center [275, 68] width 15 height 15
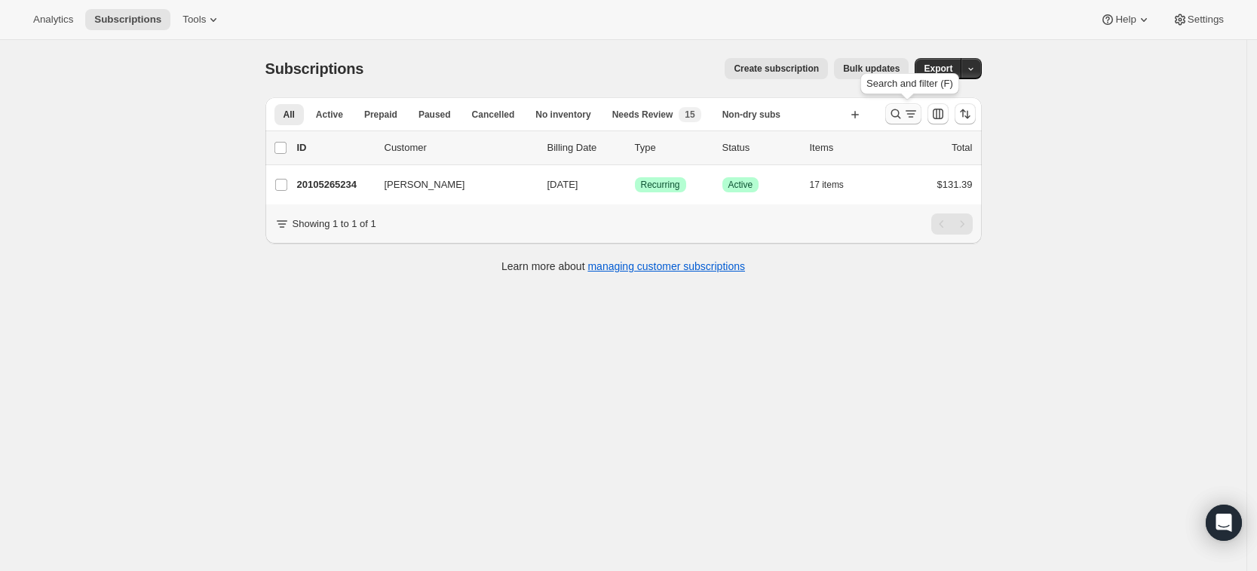
click at [895, 109] on icon "Search and filter results" at bounding box center [895, 113] width 15 height 15
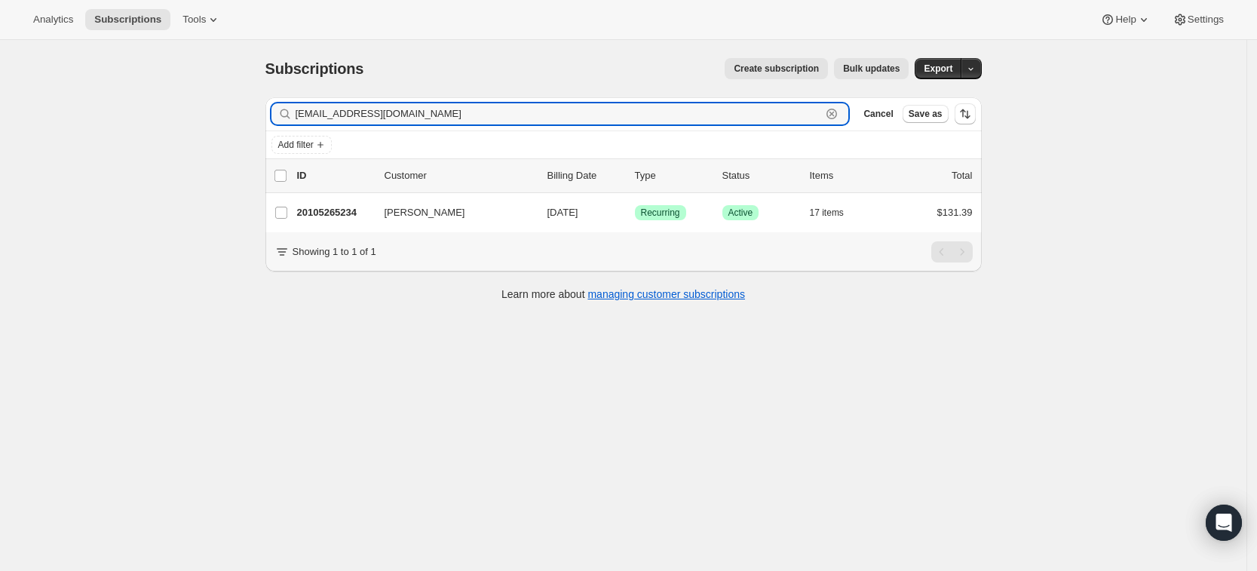
click at [839, 112] on icon "button" at bounding box center [831, 113] width 15 height 15
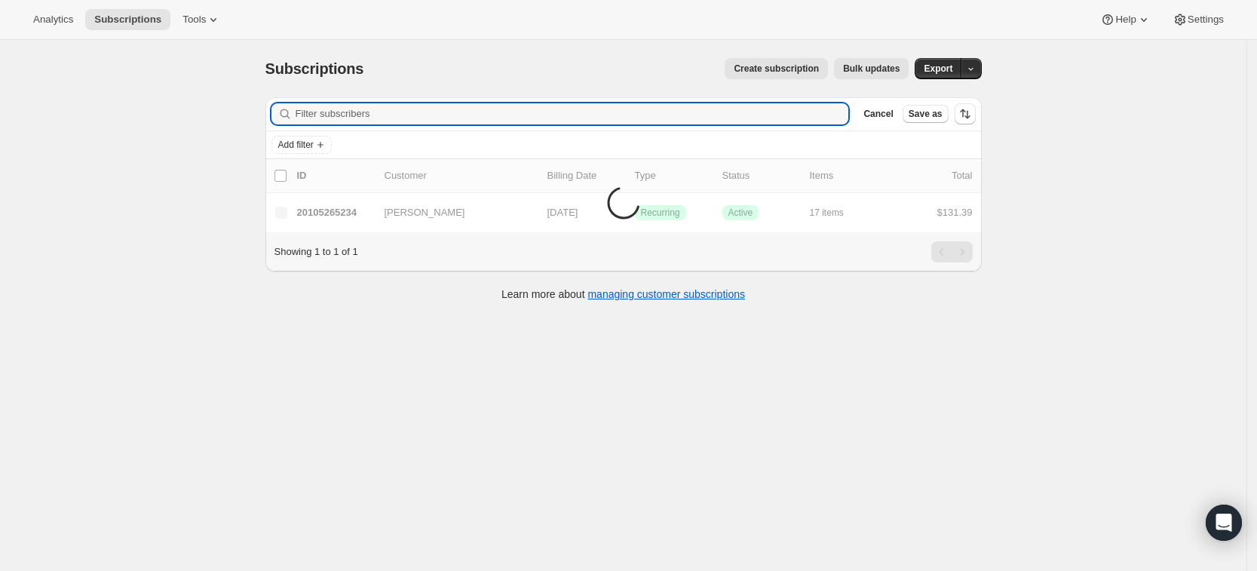
paste input "[EMAIL_ADDRESS][DOMAIN_NAME]"
type input "[EMAIL_ADDRESS][DOMAIN_NAME]"
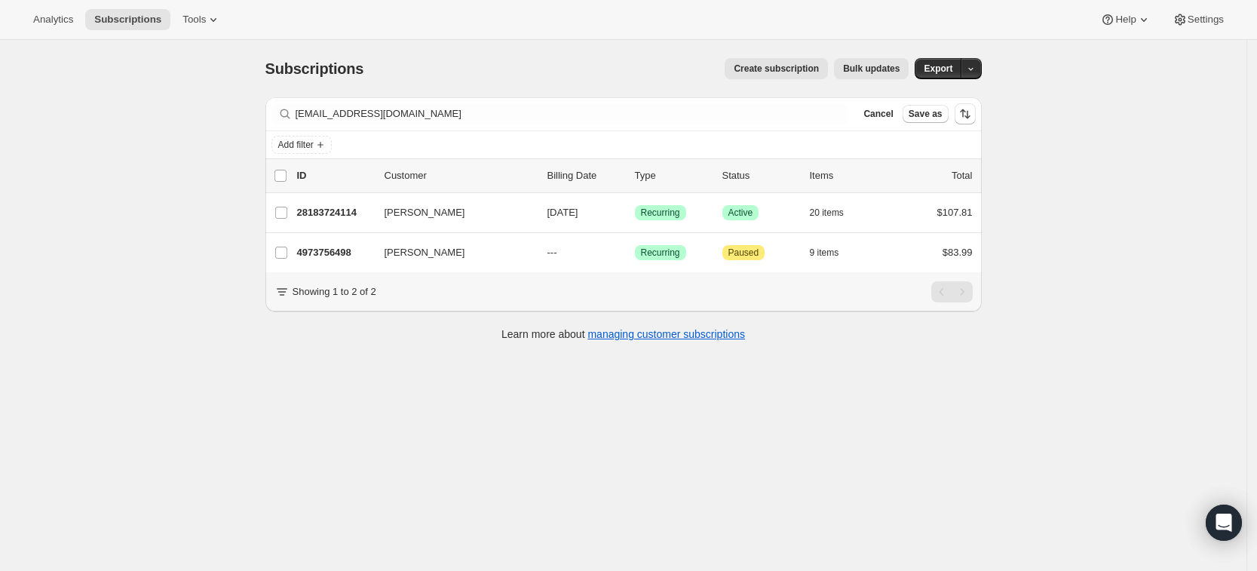
click at [548, 488] on div "Subscriptions. This page is ready Subscriptions Create subscription Bulk update…" at bounding box center [623, 325] width 1246 height 571
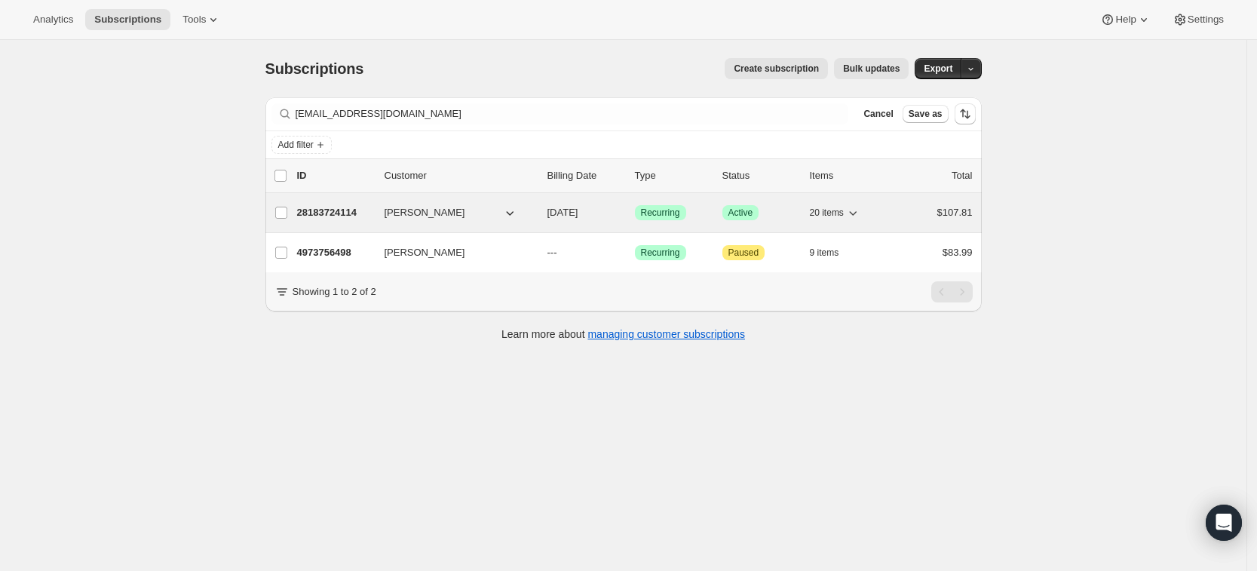
click at [357, 214] on p "28183724114" at bounding box center [334, 212] width 75 height 15
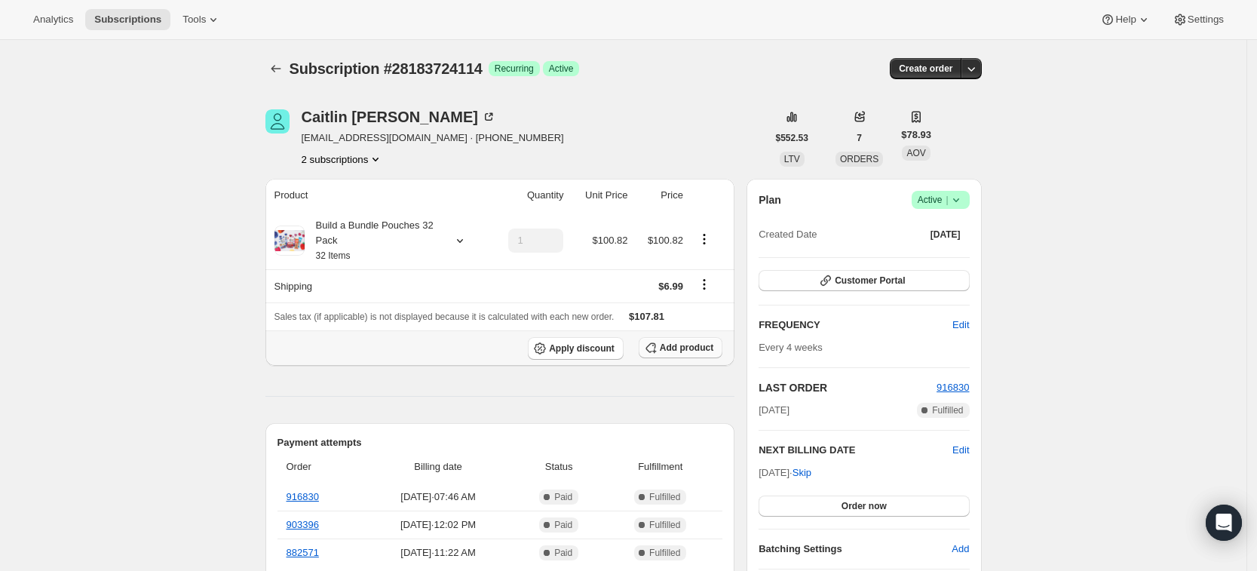
click at [683, 349] on span "Add product" at bounding box center [687, 347] width 54 height 12
click at [280, 62] on icon "Subscriptions" at bounding box center [275, 68] width 15 height 15
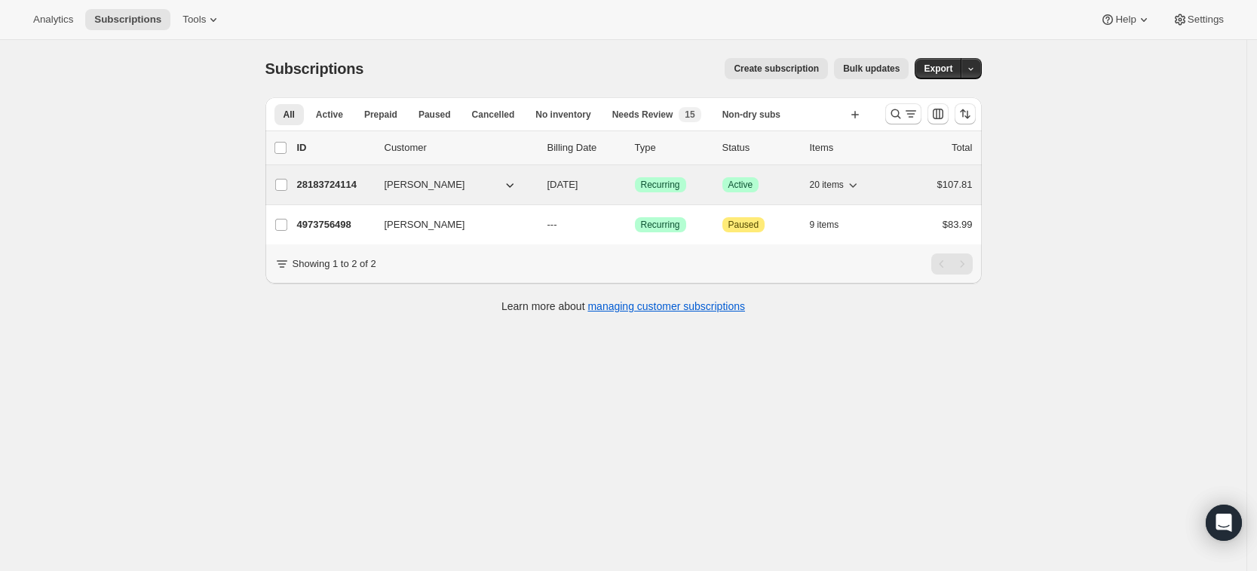
click at [338, 188] on p "28183724114" at bounding box center [334, 184] width 75 height 15
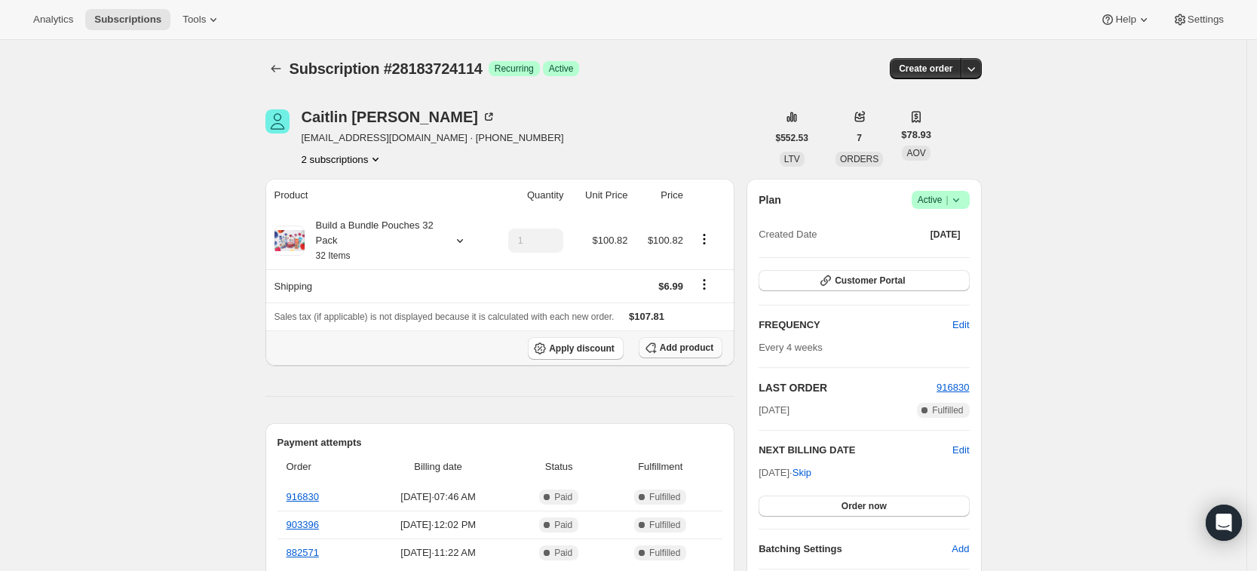
click at [706, 347] on span "Add product" at bounding box center [687, 347] width 54 height 12
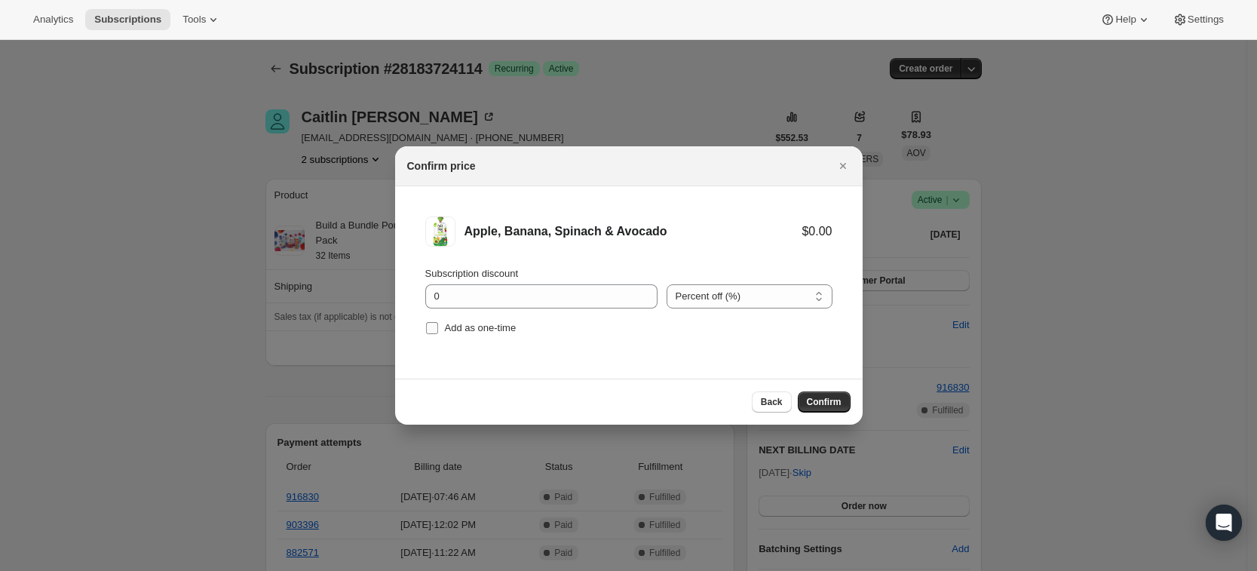
click at [458, 329] on span "Add as one-time" at bounding box center [481, 327] width 72 height 11
click at [438, 329] on input "Add as one-time" at bounding box center [432, 328] width 12 height 12
checkbox input "true"
click at [819, 398] on span "Confirm" at bounding box center [824, 402] width 35 height 12
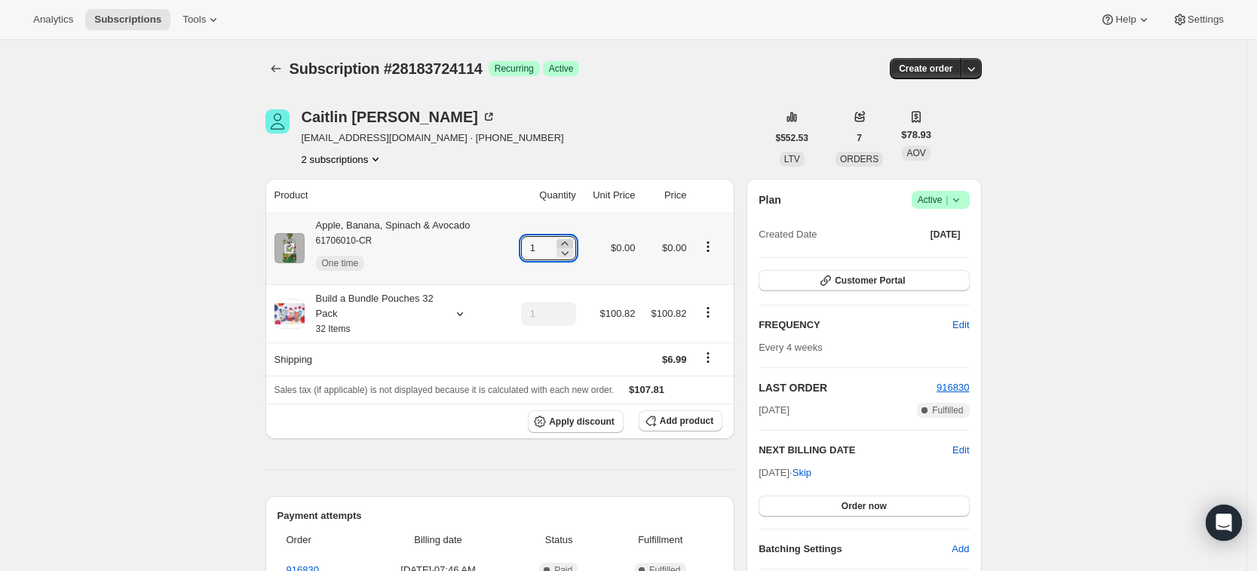
click at [571, 243] on icon at bounding box center [564, 243] width 15 height 15
type input "3"
